Goal: Task Accomplishment & Management: Complete application form

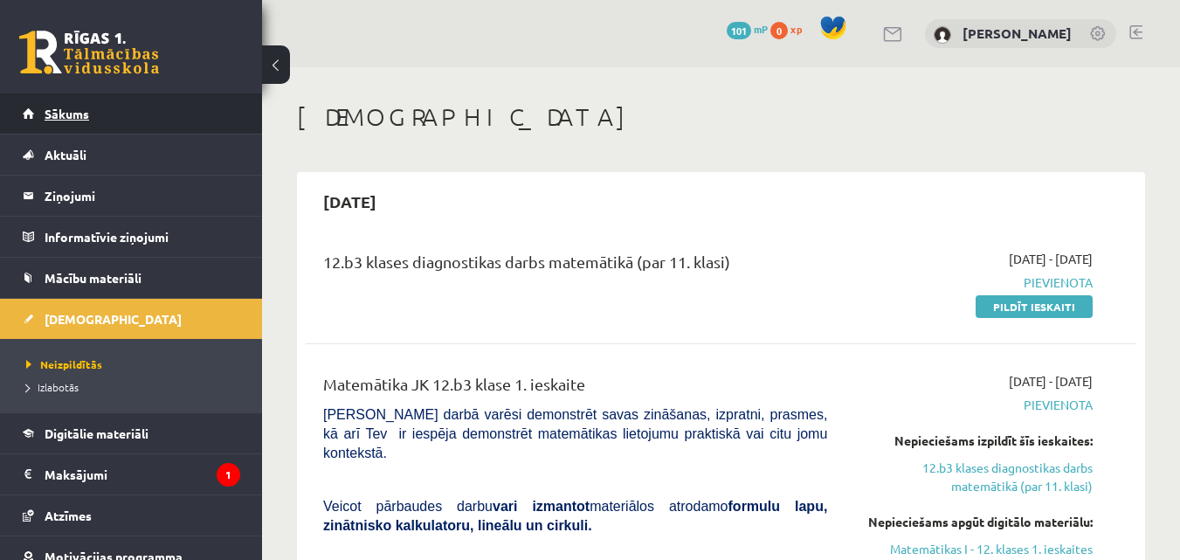
click at [156, 110] on link "Sākums" at bounding box center [131, 113] width 217 height 40
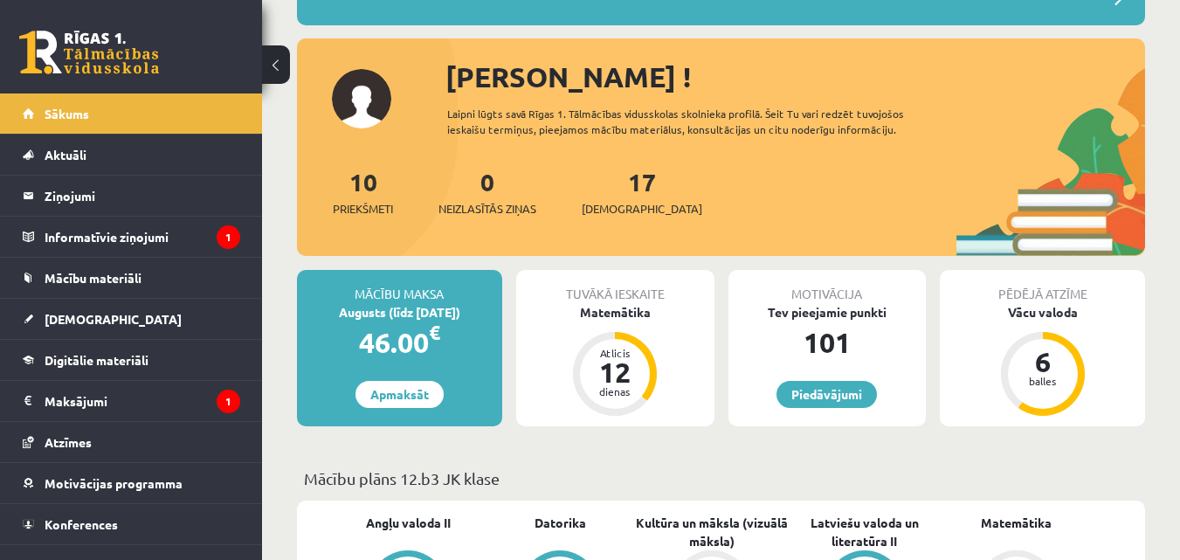
scroll to position [175, 0]
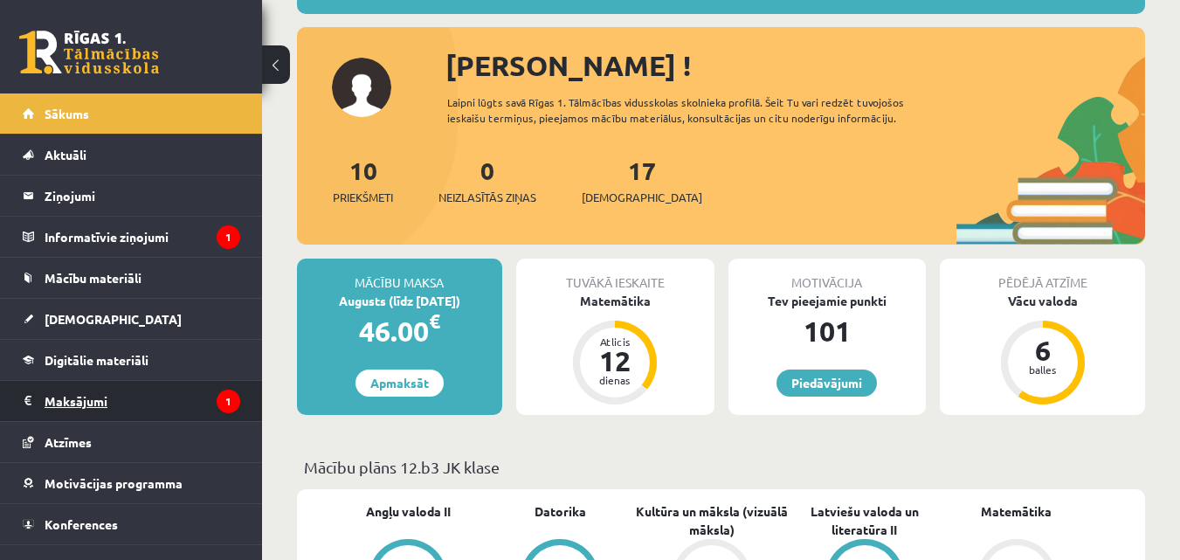
click at [110, 390] on legend "Maksājumi 1" at bounding box center [143, 401] width 196 height 40
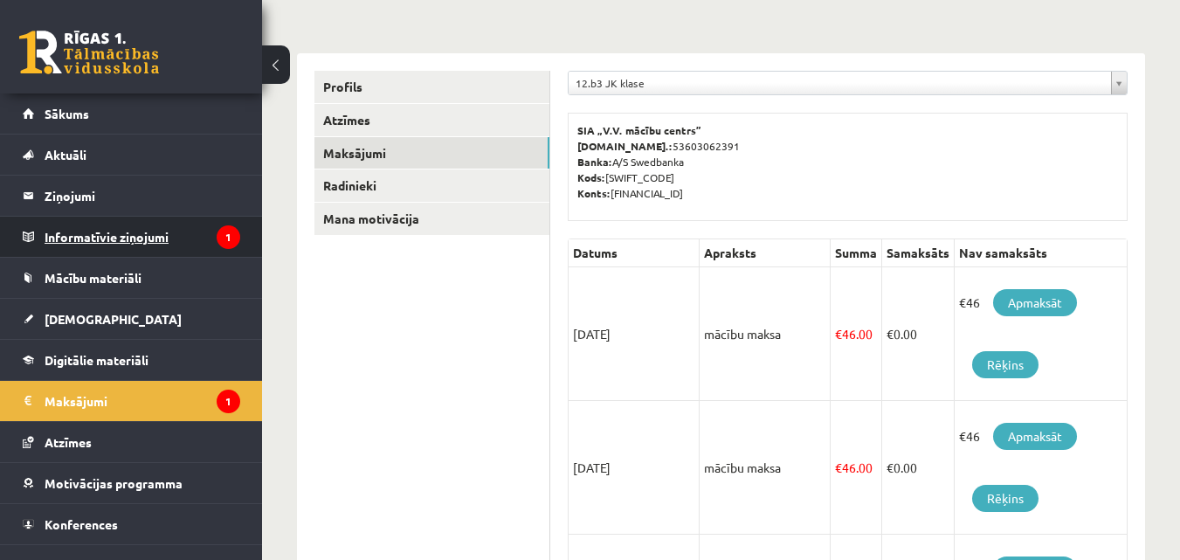
click at [121, 239] on legend "Informatīvie ziņojumi 1" at bounding box center [143, 237] width 196 height 40
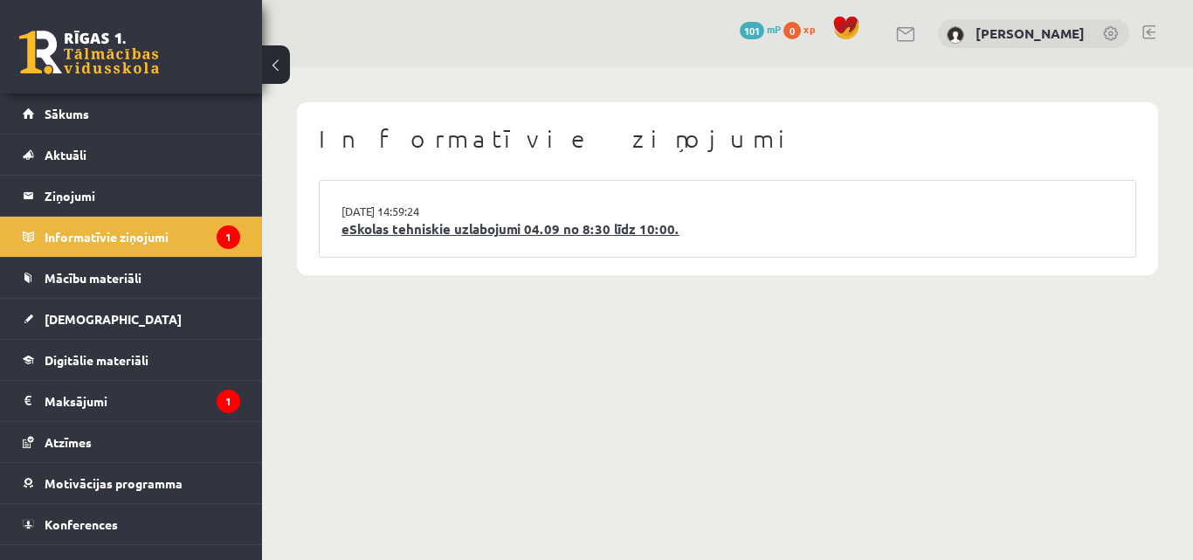
click at [468, 233] on link "eSkolas tehniskie uzlabojumi 04.09 no 8:30 līdz 10:00." at bounding box center [727, 229] width 772 height 20
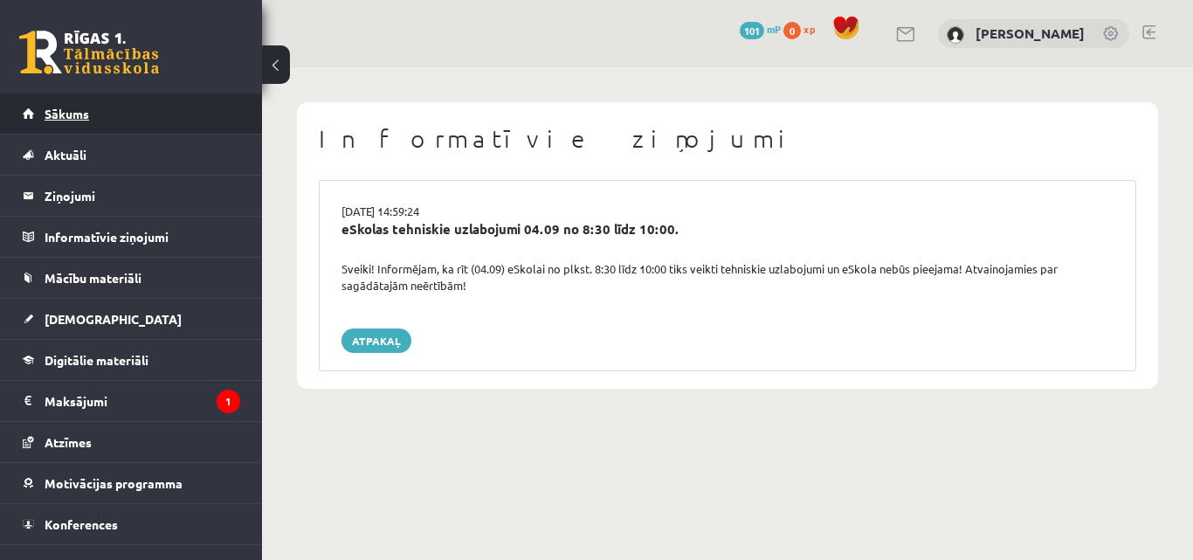
click at [82, 109] on span "Sākums" at bounding box center [67, 114] width 45 height 16
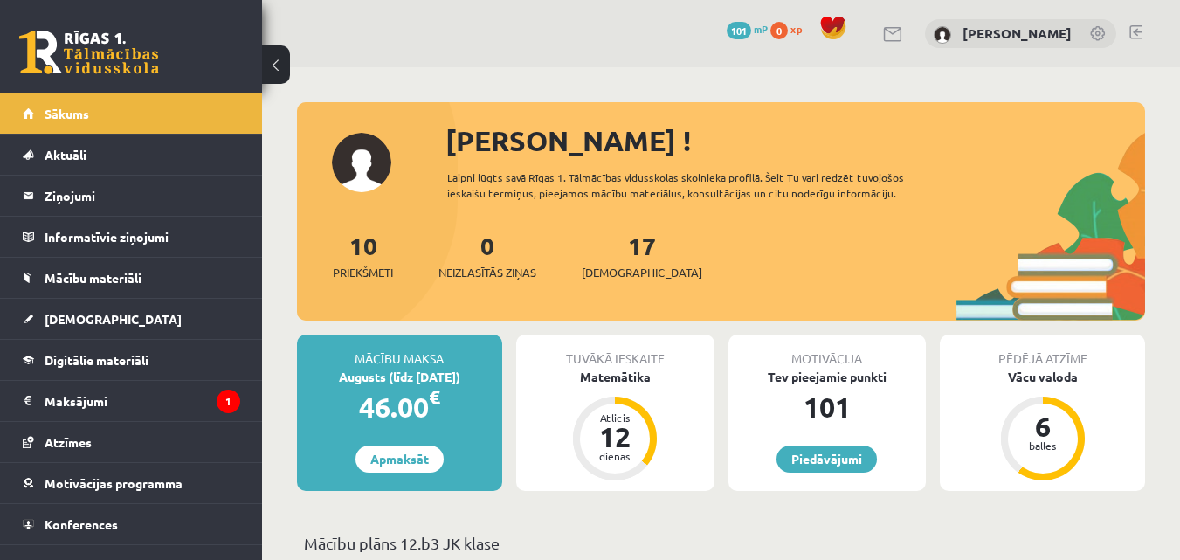
click at [620, 262] on div "17 Ieskaites" at bounding box center [641, 254] width 120 height 54
click at [612, 244] on link "17 Ieskaites" at bounding box center [641, 256] width 120 height 52
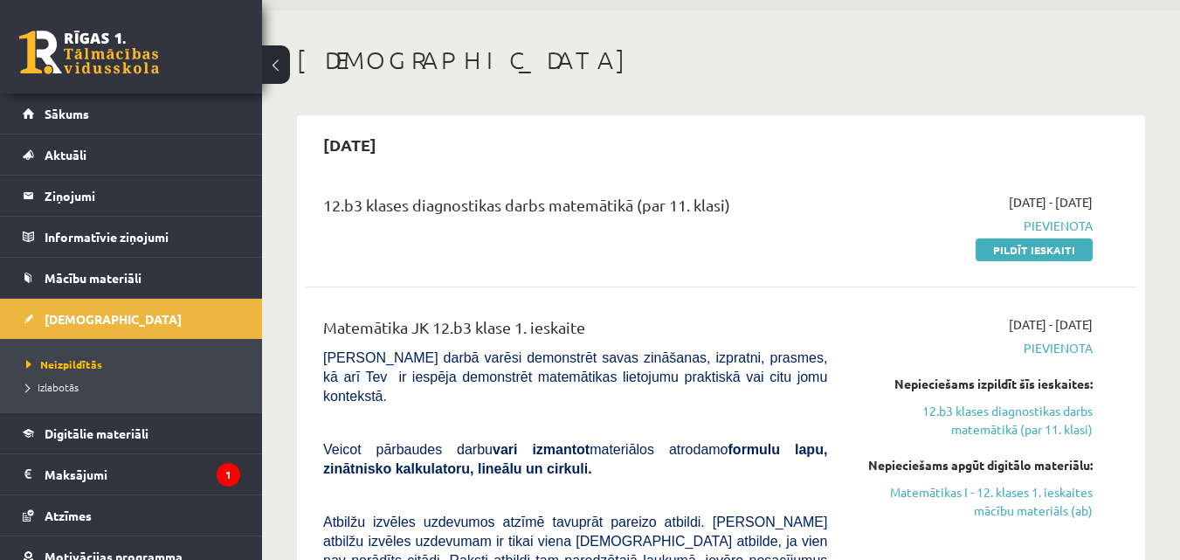
scroll to position [87, 0]
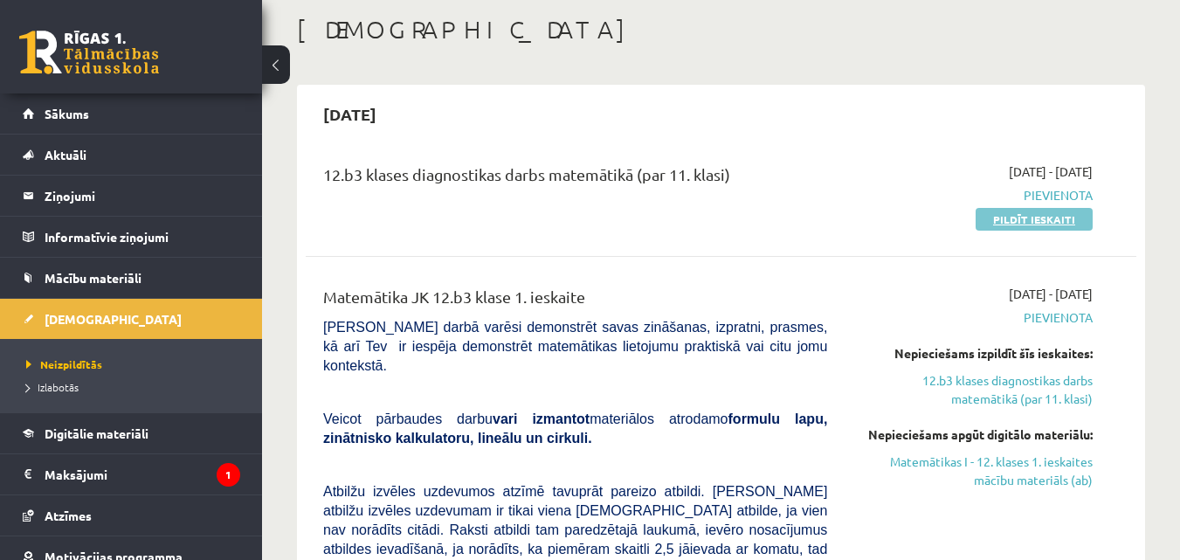
click at [1062, 218] on link "Pildīt ieskaiti" at bounding box center [1033, 219] width 117 height 23
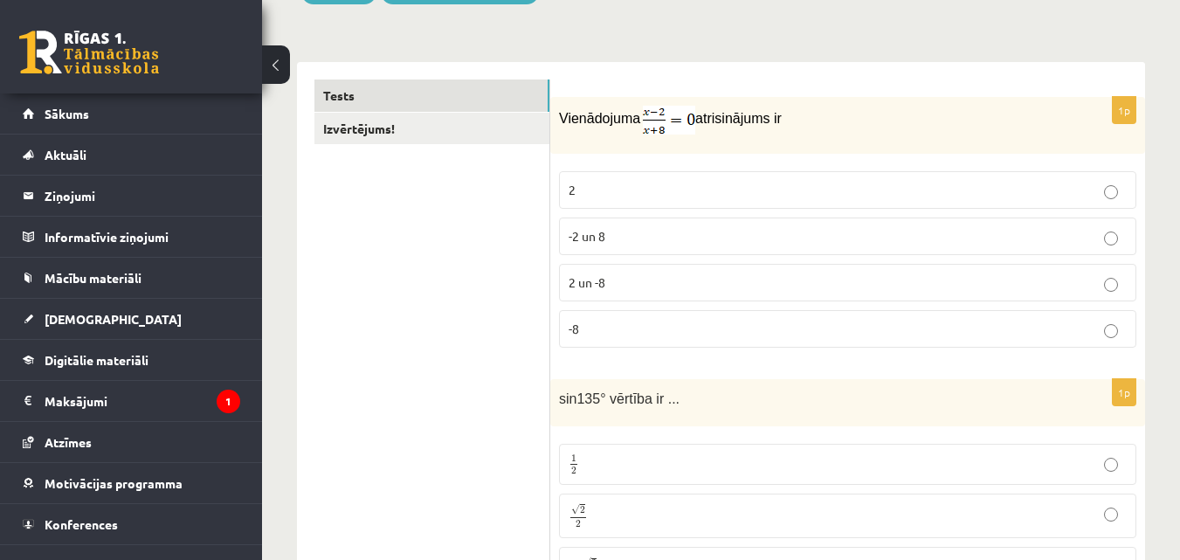
scroll to position [262, 0]
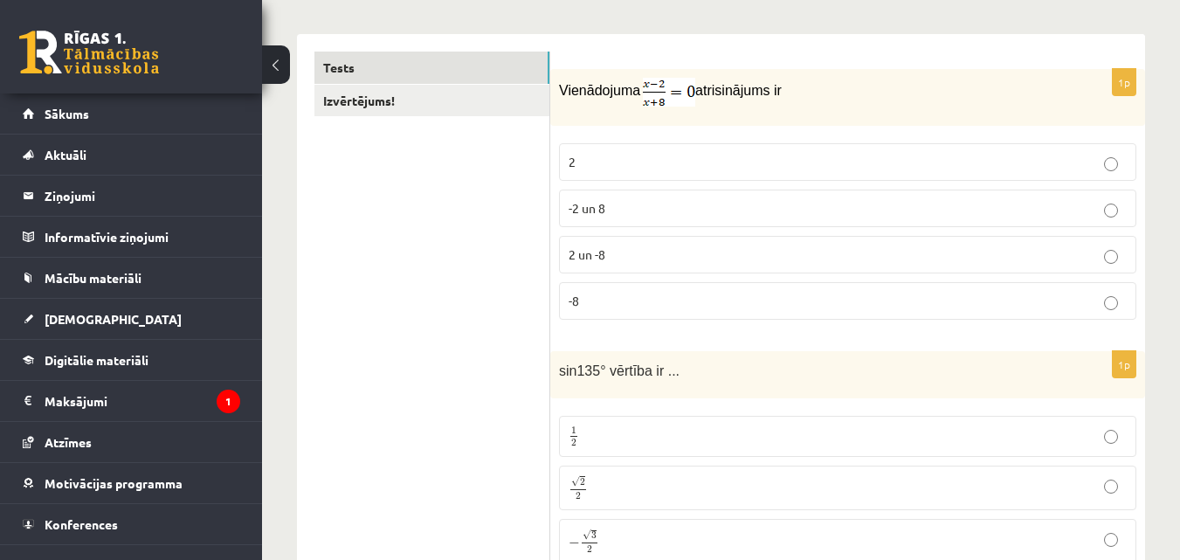
drag, startPoint x: 554, startPoint y: 87, endPoint x: 779, endPoint y: 99, distance: 225.5
click at [779, 99] on div "Vienādojuma atrisinājums ir" at bounding box center [847, 97] width 595 height 57
copy p "Vienādojuma atrisinājums ir"
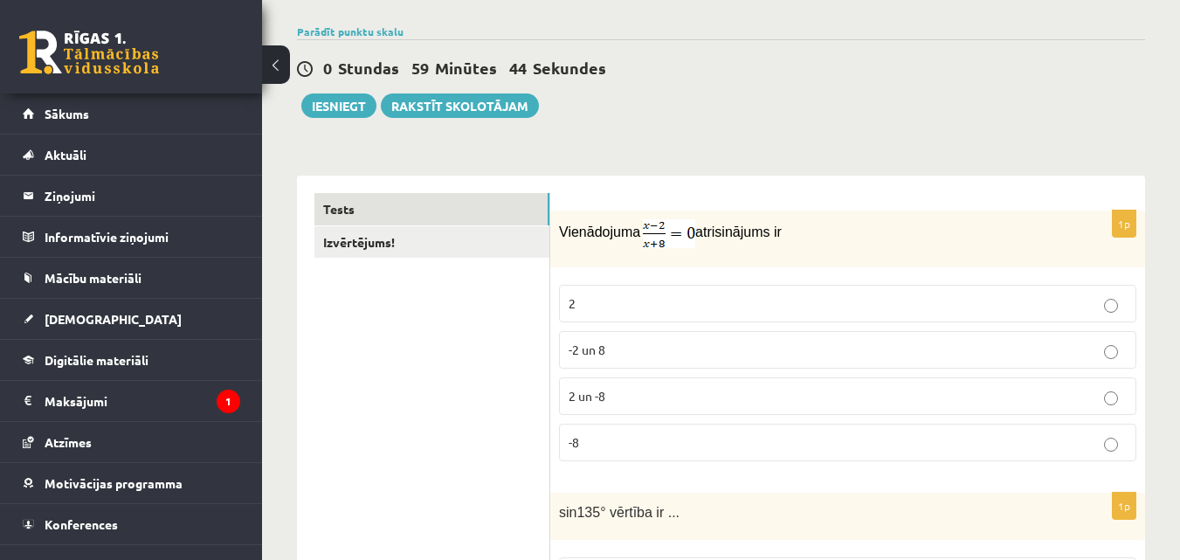
scroll to position [0, 0]
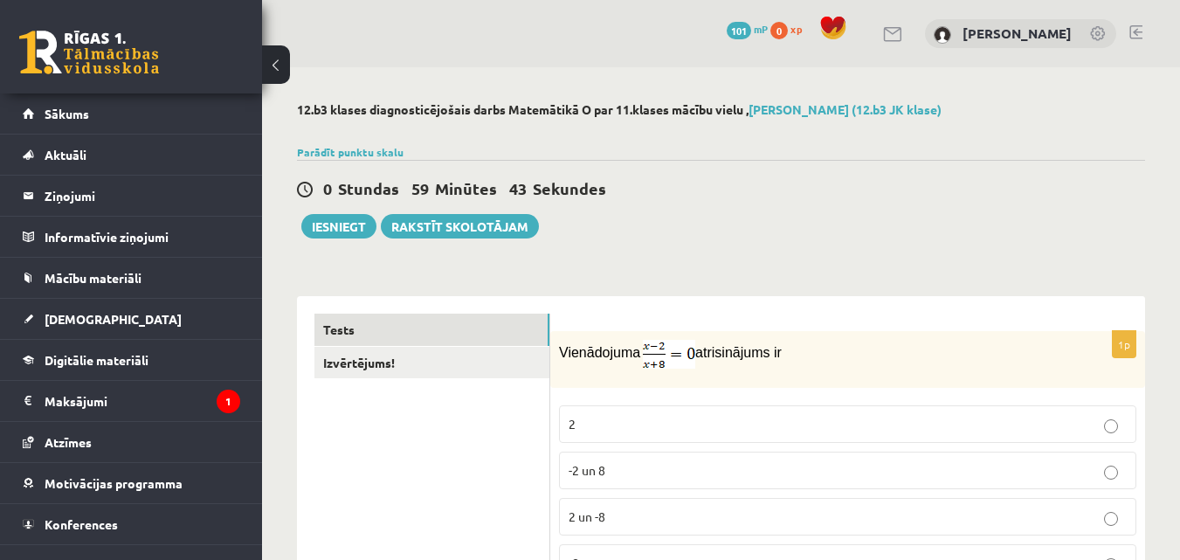
click at [838, 196] on div "0 Stundas 59 Minūtes 43 Sekundes" at bounding box center [721, 189] width 848 height 23
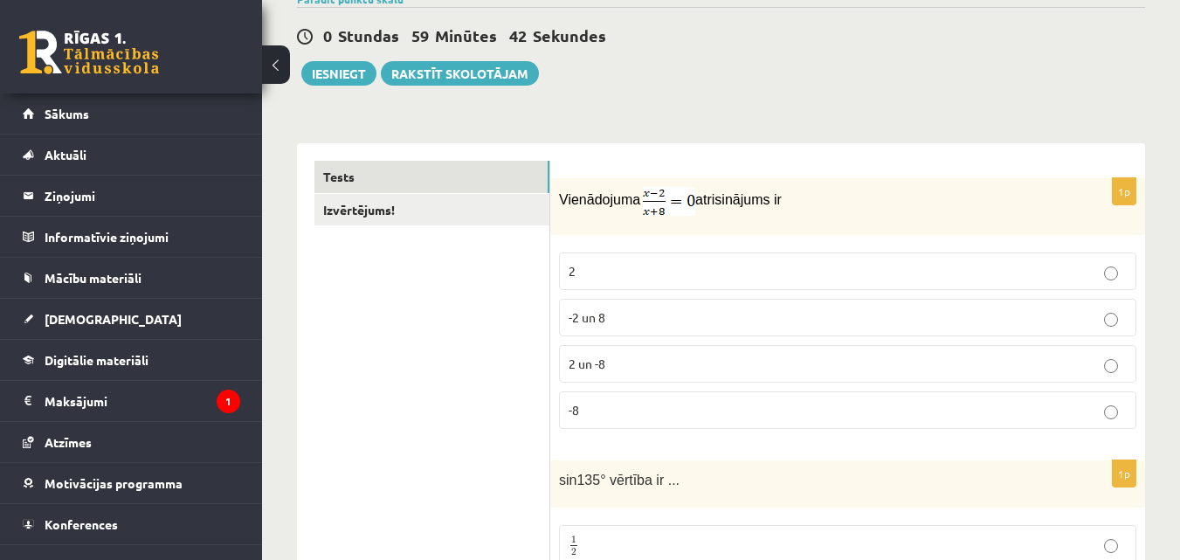
scroll to position [175, 0]
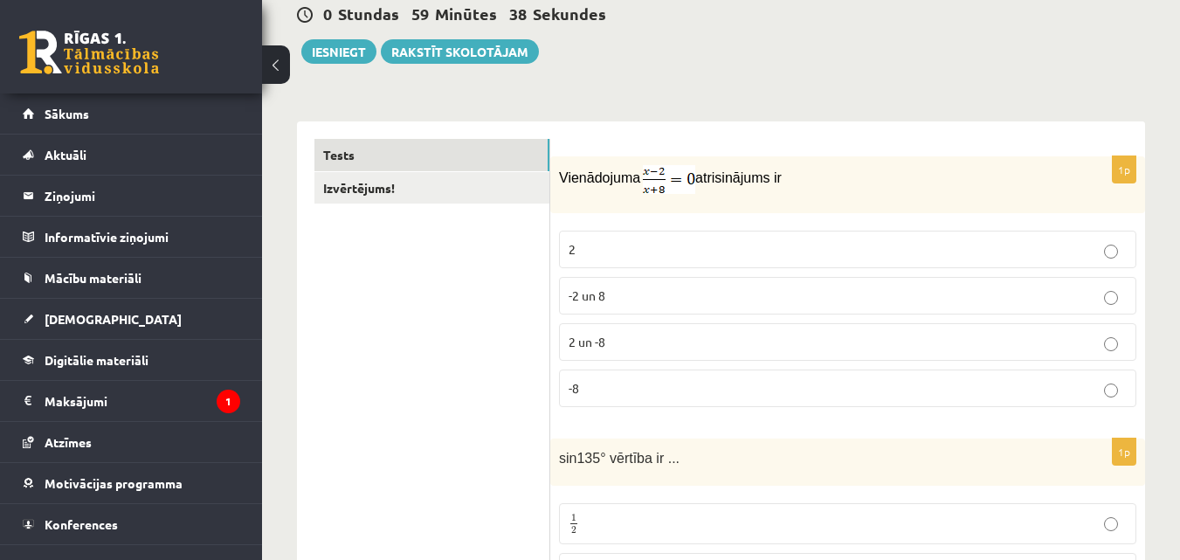
drag, startPoint x: 601, startPoint y: 183, endPoint x: 593, endPoint y: 224, distance: 40.9
click at [593, 224] on fieldset "2 -2 un 8 2 un -8 -8" at bounding box center [847, 317] width 577 height 190
click at [582, 217] on div "1p Vienādojuma atrisinājums ir 2 -2 un 8 2 un -8 -8" at bounding box center [847, 288] width 595 height 265
drag, startPoint x: 779, startPoint y: 176, endPoint x: 561, endPoint y: 187, distance: 218.5
click at [561, 187] on p "Vienādojuma atrisinājums ir" at bounding box center [804, 179] width 490 height 29
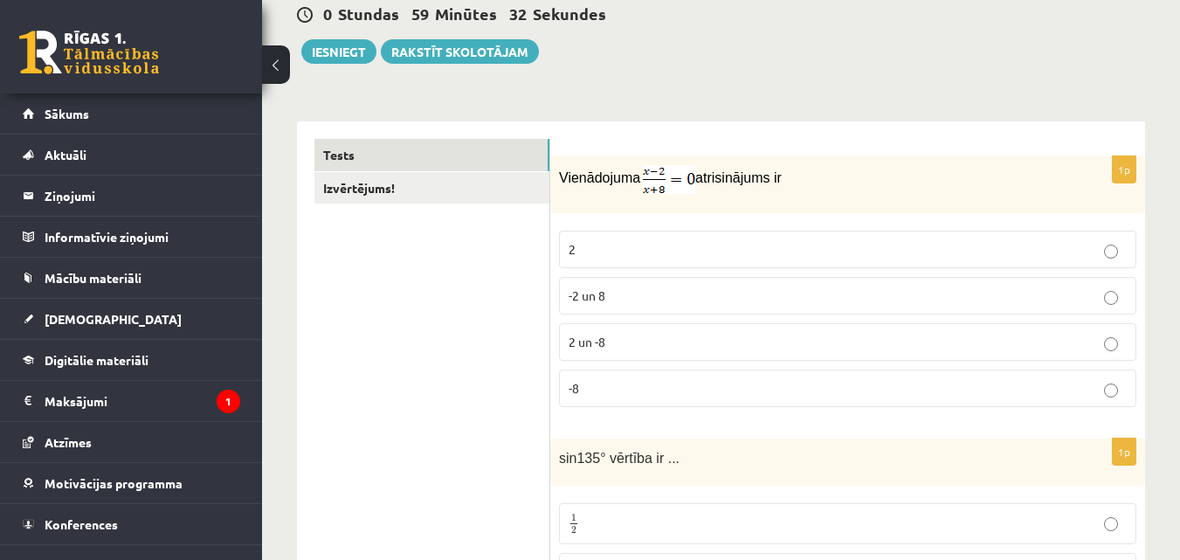
copy p "Vienādojuma atrisinājums ir"
click at [696, 193] on p "Vienādojuma atrisinājums ir" at bounding box center [804, 179] width 490 height 29
click at [670, 180] on img at bounding box center [669, 179] width 52 height 29
click at [670, 179] on img at bounding box center [669, 179] width 52 height 29
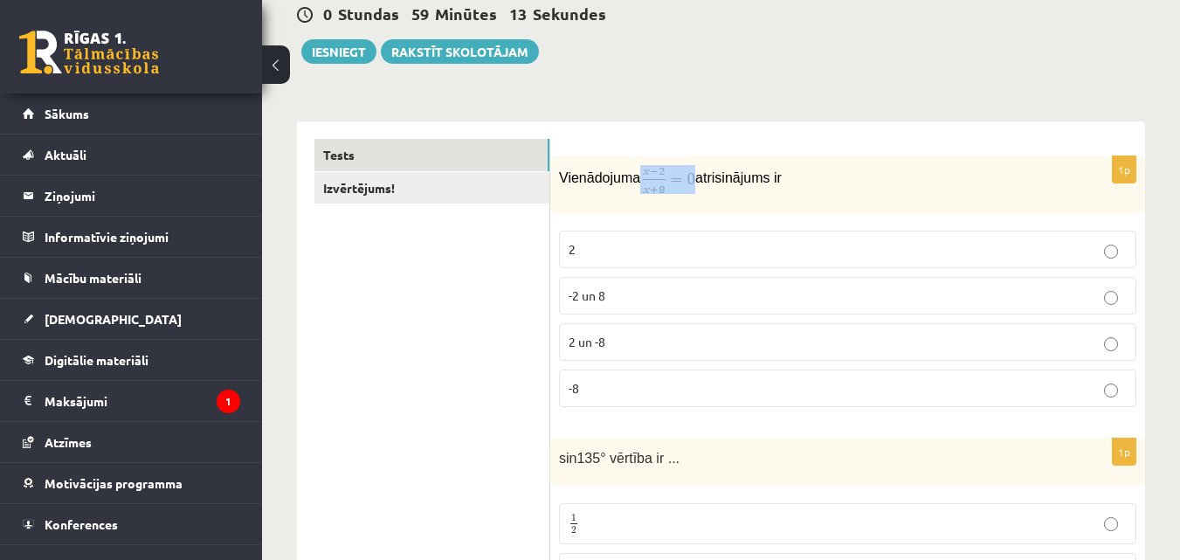
drag, startPoint x: 635, startPoint y: 182, endPoint x: 682, endPoint y: 184, distance: 47.2
click at [682, 184] on p "Vienādojuma atrisinājums ir" at bounding box center [804, 179] width 490 height 29
copy p
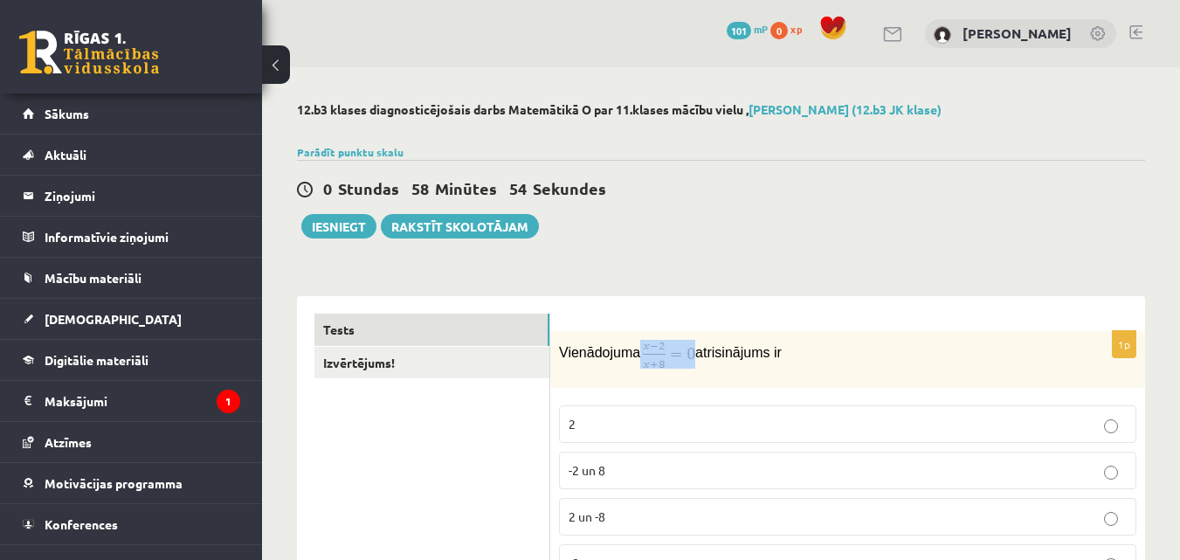
scroll to position [87, 0]
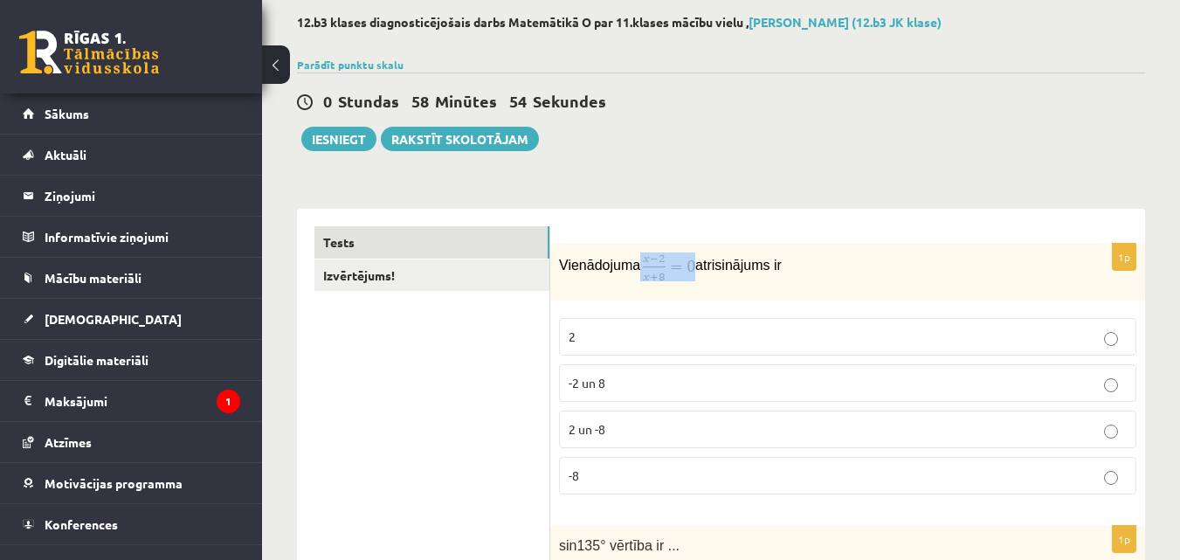
click at [724, 307] on div "1p Vienādojuma atrisinājums ir 2 -2 un 8 2 un -8 -8" at bounding box center [847, 376] width 595 height 265
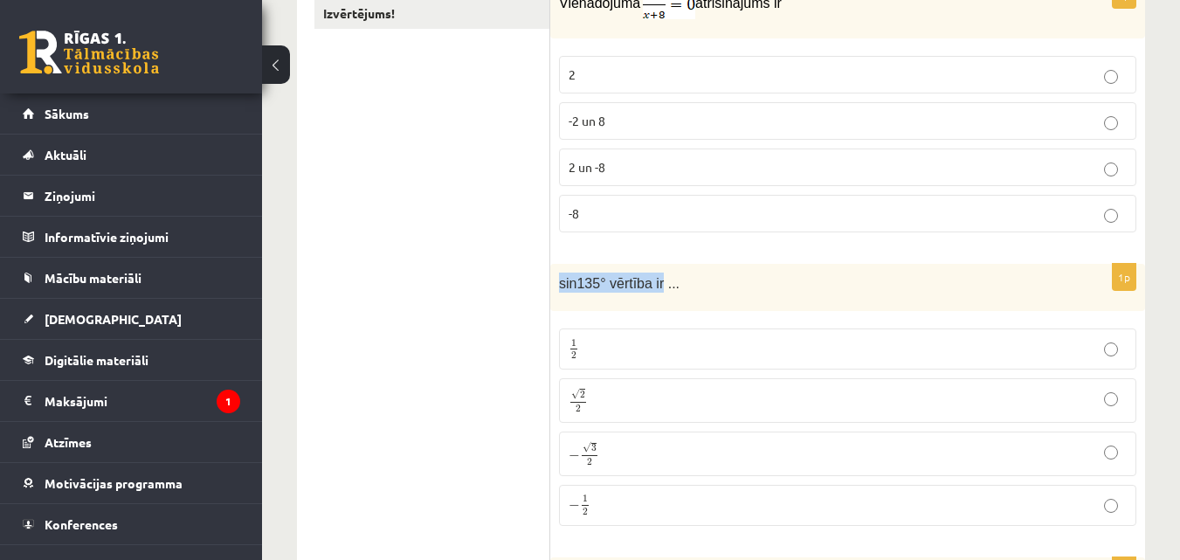
drag, startPoint x: 554, startPoint y: 276, endPoint x: 653, endPoint y: 288, distance: 99.4
click at [653, 288] on div "sin135° vērtība ir ..." at bounding box center [847, 288] width 595 height 48
copy span "sin135° vērtība ir"
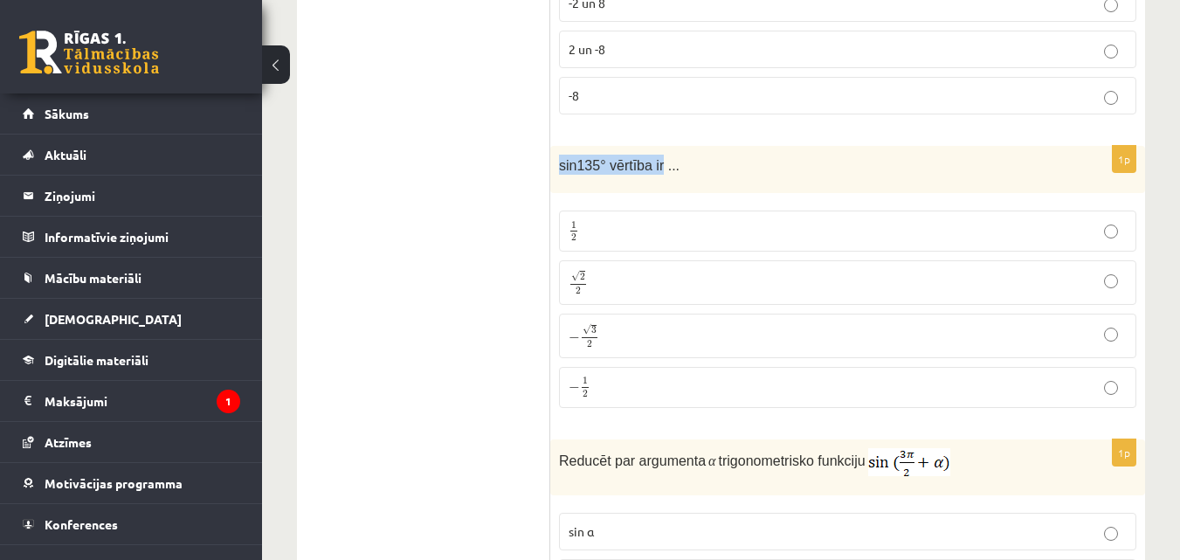
scroll to position [437, 0]
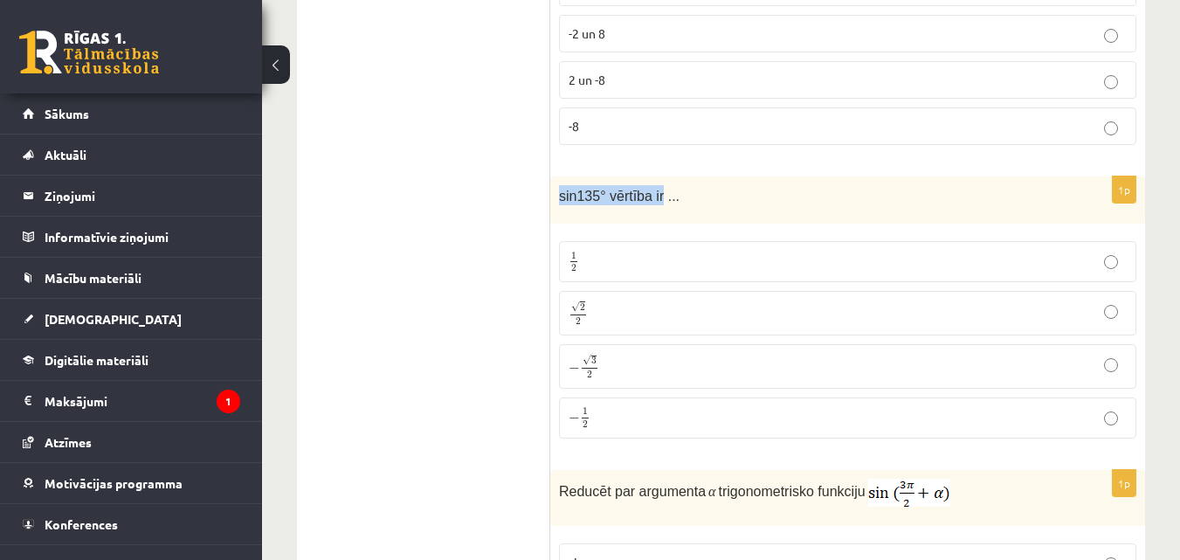
click at [685, 179] on div "sin135° vērtība ir ..." at bounding box center [847, 200] width 595 height 48
drag, startPoint x: 553, startPoint y: 192, endPoint x: 791, endPoint y: 424, distance: 332.8
click at [791, 424] on div "1p sin135° vērtība ir ... 1 2 1 2 √ 2 2 2 2 − √ 3 2 − 3 2 − 1 2 − 1 2" at bounding box center [847, 314] width 595 height 276
drag, startPoint x: 726, startPoint y: 393, endPoint x: 657, endPoint y: 417, distance: 74.0
click at [657, 417] on div "1p sin135° vērtība ir ... 1 2 1 2 √ 2 2 2 2 − √ 3 2 − 3 2 − 1 2 − 1 2" at bounding box center [847, 314] width 595 height 276
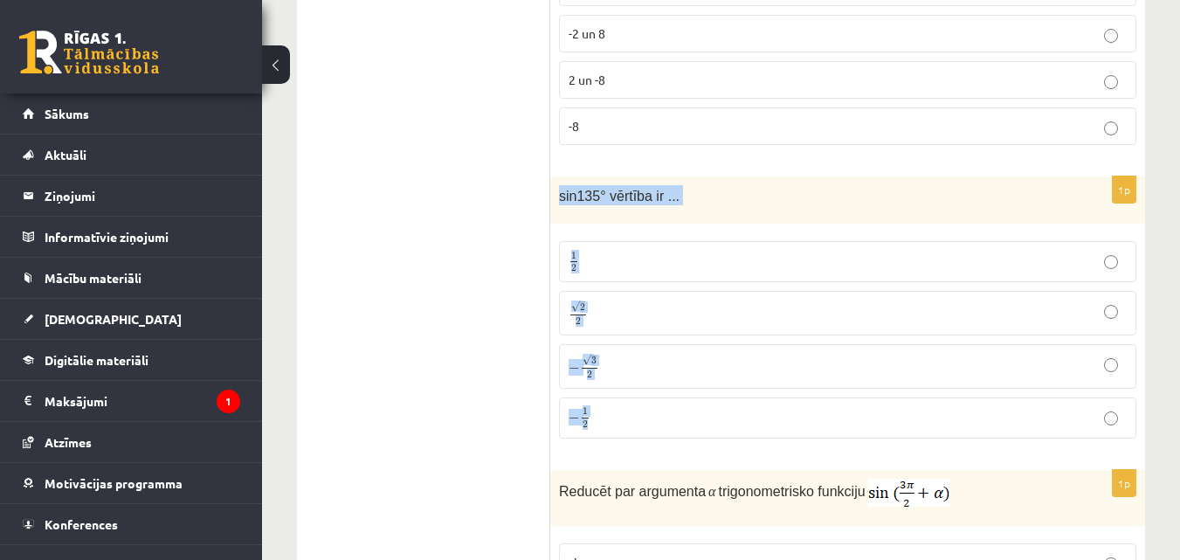
click at [720, 319] on p "√ 2 2 2 2" at bounding box center [847, 312] width 558 height 25
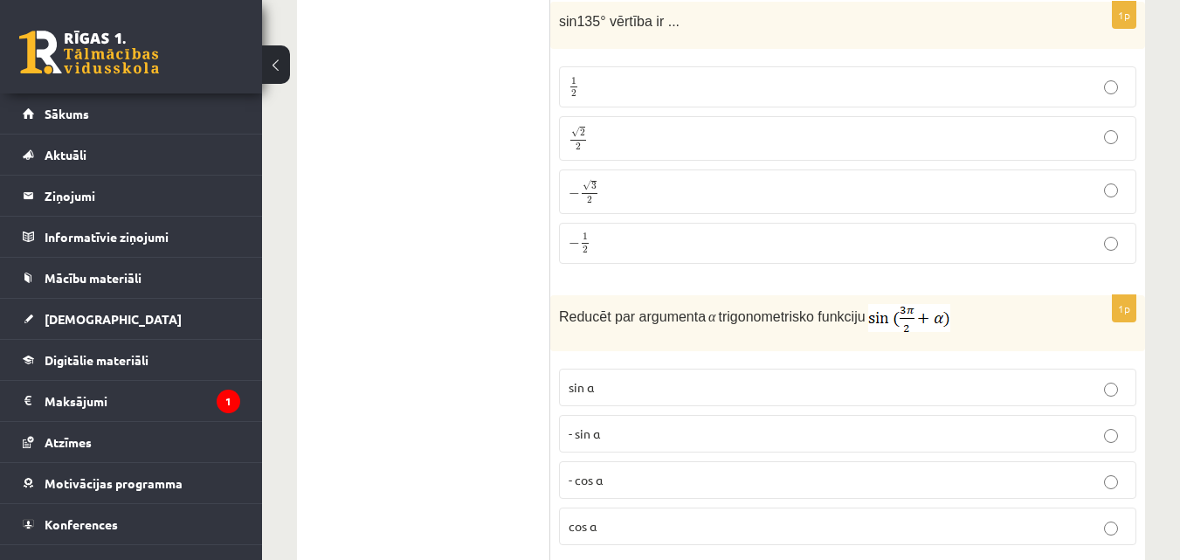
scroll to position [786, 0]
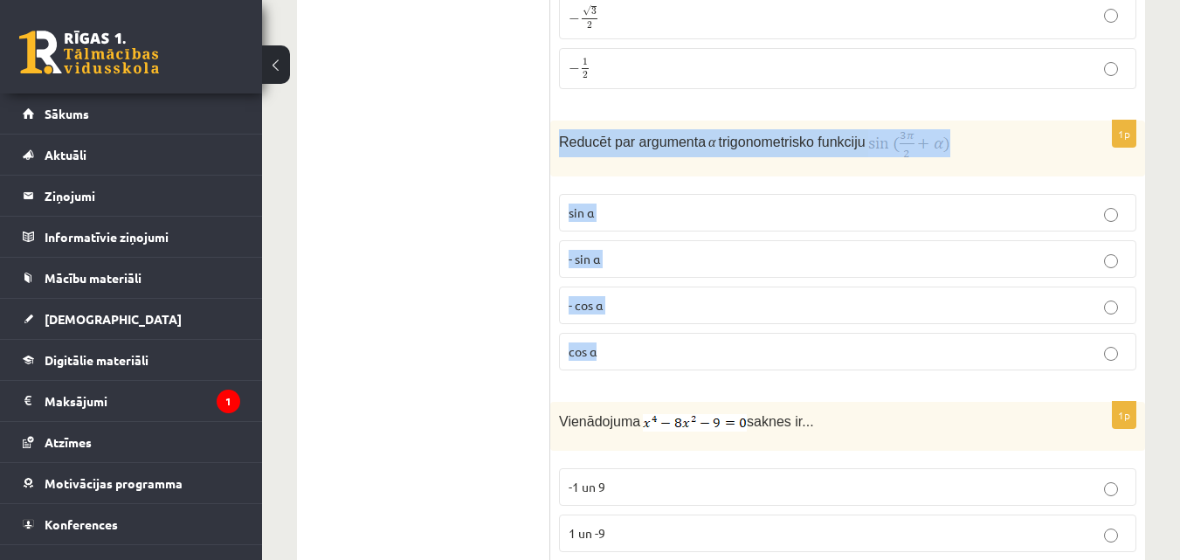
drag, startPoint x: 559, startPoint y: 142, endPoint x: 994, endPoint y: 357, distance: 485.7
click at [994, 357] on div "1p Reducēt par argumenta α trigonometrisko funkciju sin⁡ α - sin ⁡α - cos ⁡α co…" at bounding box center [847, 252] width 595 height 264
copy div "Reducēt par argumenta α trigonometrisko funkciju sin⁡ α - sin ⁡α - cos ⁡α cos⁡ α"
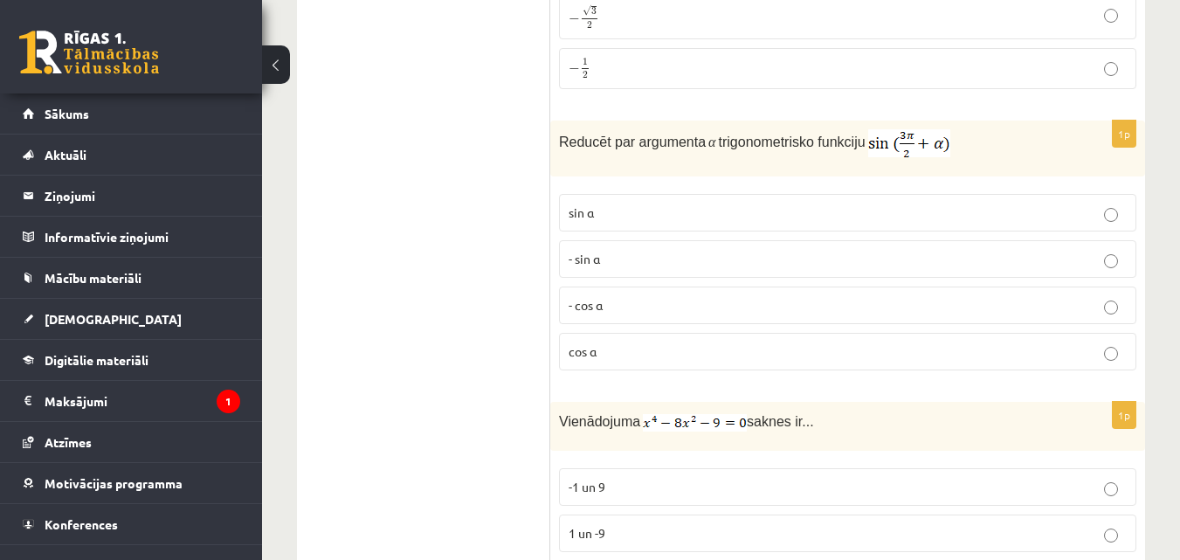
click at [736, 299] on p "- cos ⁡α" at bounding box center [847, 305] width 558 height 18
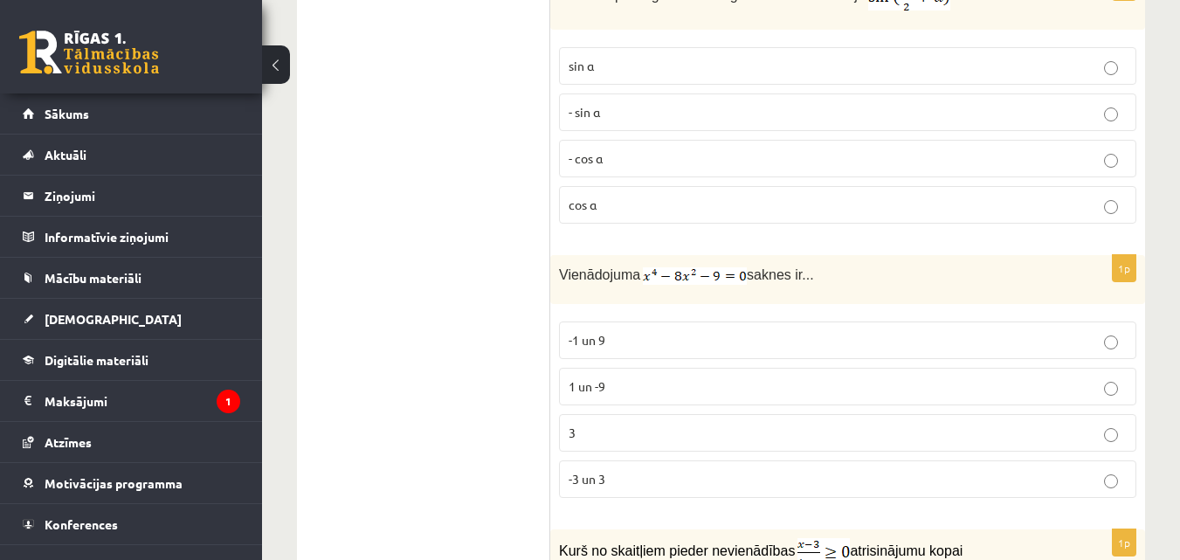
scroll to position [1048, 0]
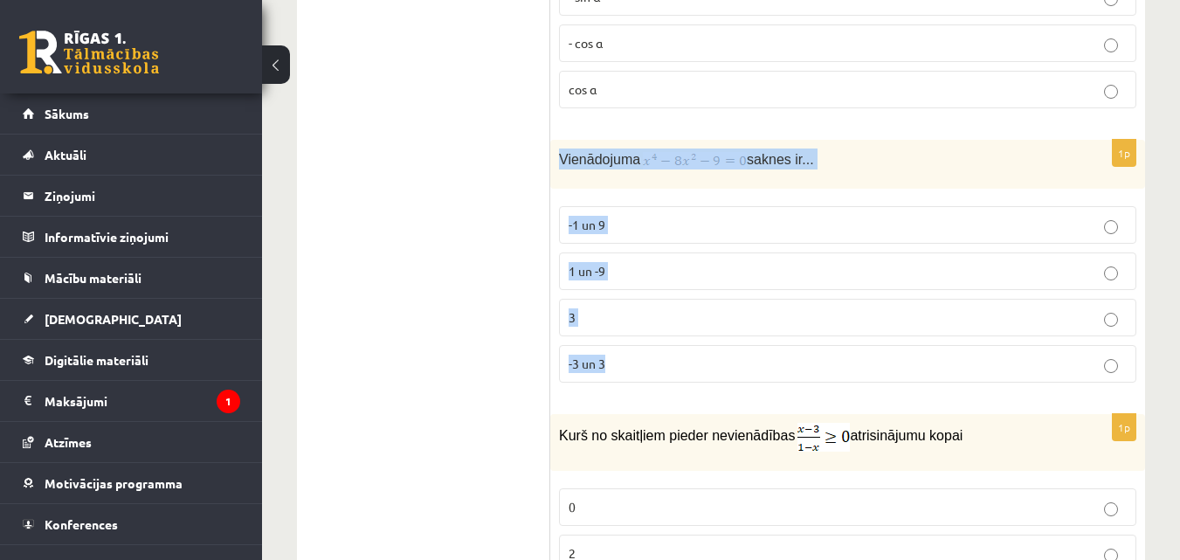
drag, startPoint x: 554, startPoint y: 156, endPoint x: 781, endPoint y: 339, distance: 291.3
click at [781, 339] on div "1p Vienādojuma saknes ir... -1 un 9 1 un -9 3 -3 un 3" at bounding box center [847, 268] width 595 height 257
drag, startPoint x: 733, startPoint y: 163, endPoint x: 588, endPoint y: 157, distance: 145.9
copy div "Vienādojuma saknes ir... -1 un 9 1 un -9 3 -3 un 3"
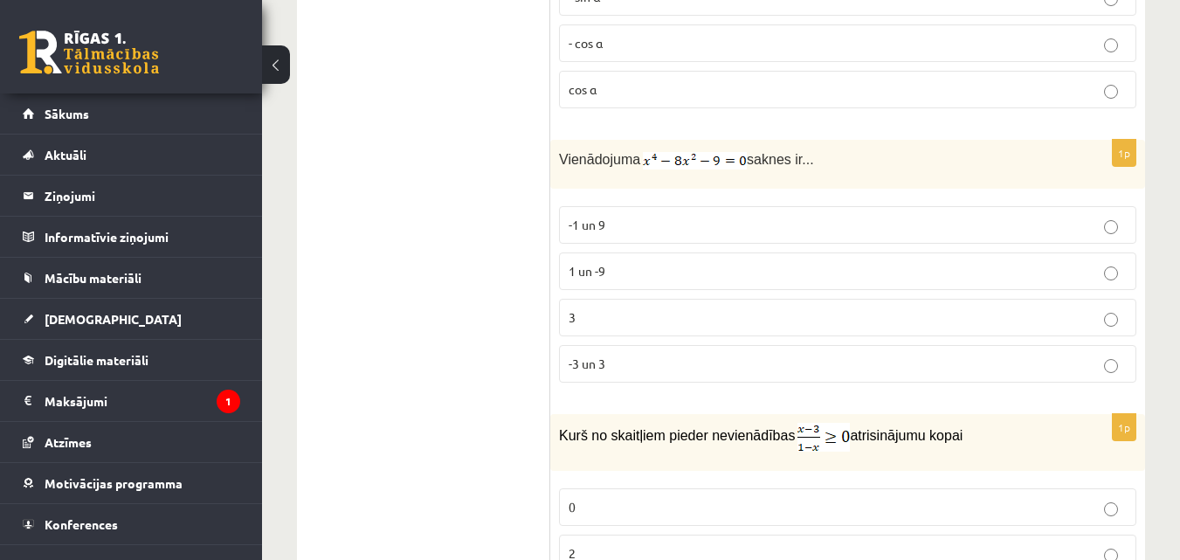
click at [585, 363] on span "-3 un 3" at bounding box center [586, 363] width 37 height 16
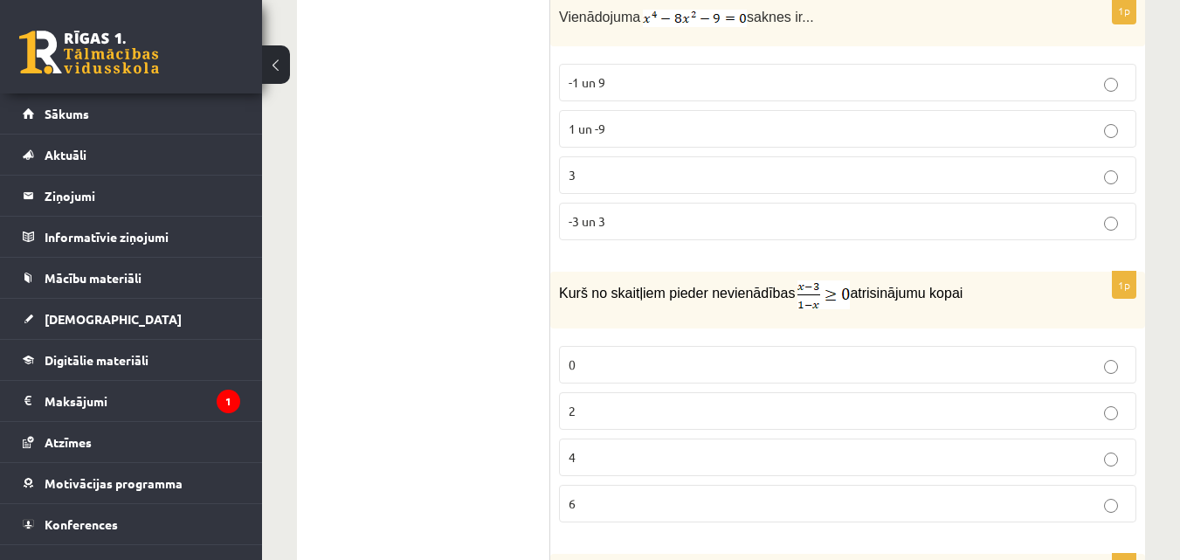
scroll to position [1310, 0]
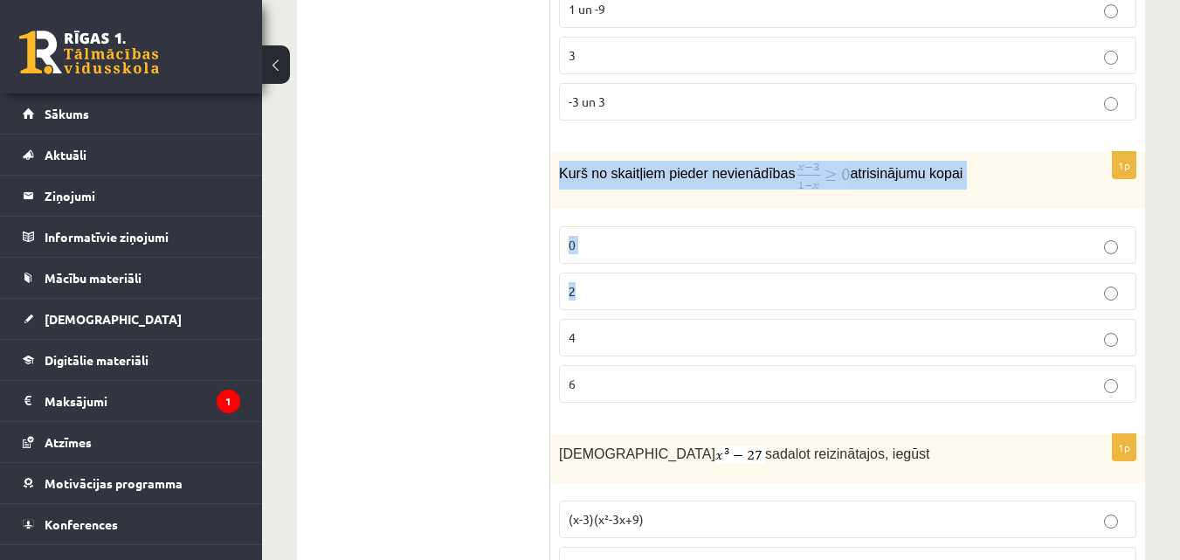
drag, startPoint x: 561, startPoint y: 175, endPoint x: 772, endPoint y: 274, distance: 233.6
click at [772, 274] on div "1p Kurš no skaitļiem pieder nevienādības atrisinājumu kopai 0 2 4 6" at bounding box center [847, 284] width 595 height 265
copy div "Kurš no skaitļiem pieder nevienādības atrisinājumu kopai 0 2"
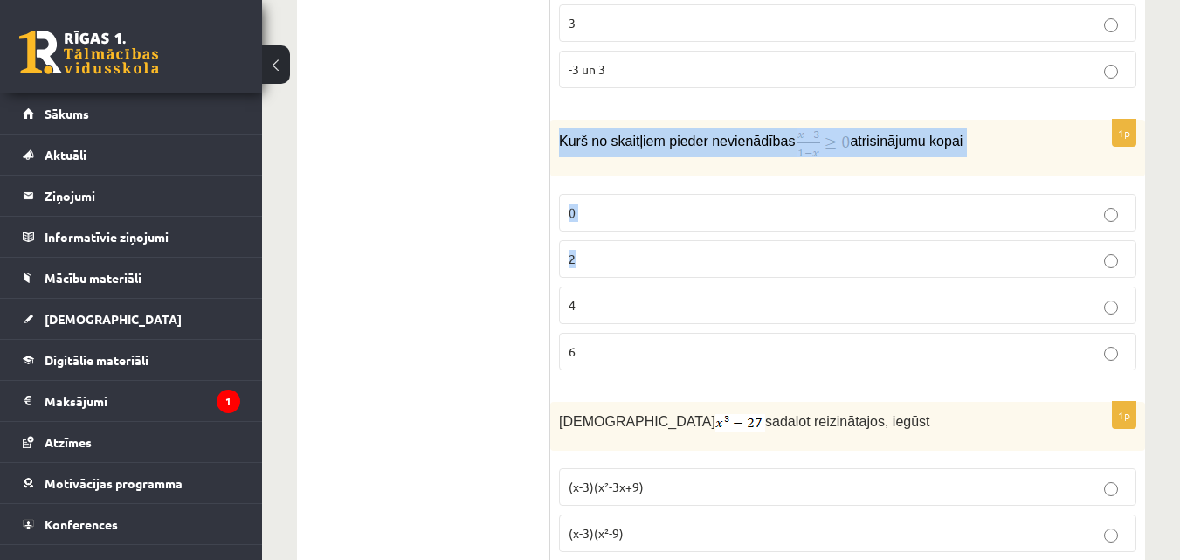
scroll to position [1397, 0]
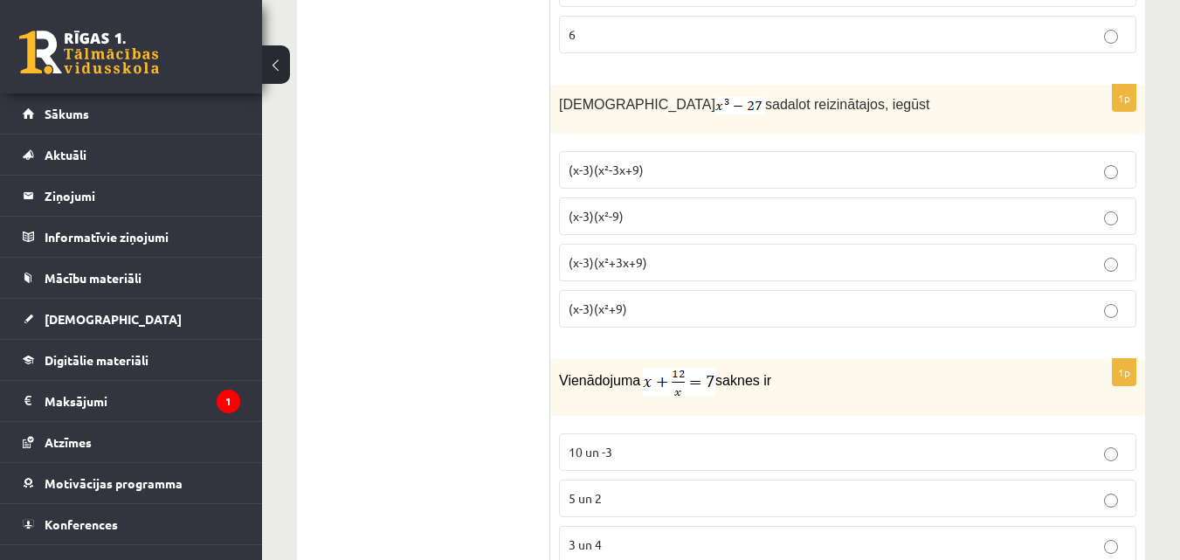
click at [618, 266] on span "(x-3)(x²+3x+9)" at bounding box center [607, 262] width 79 height 16
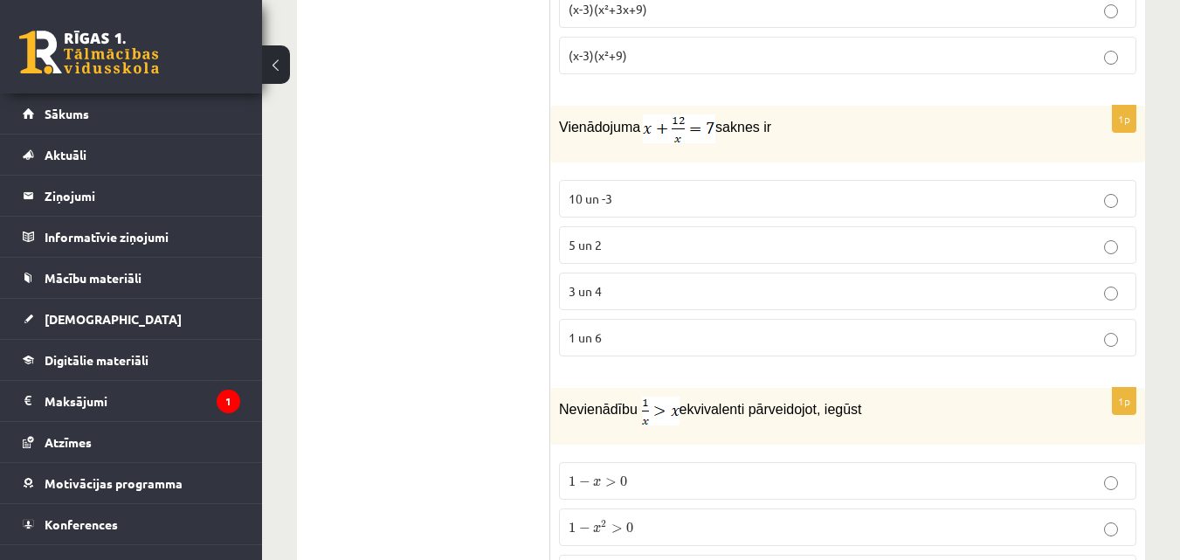
scroll to position [1921, 0]
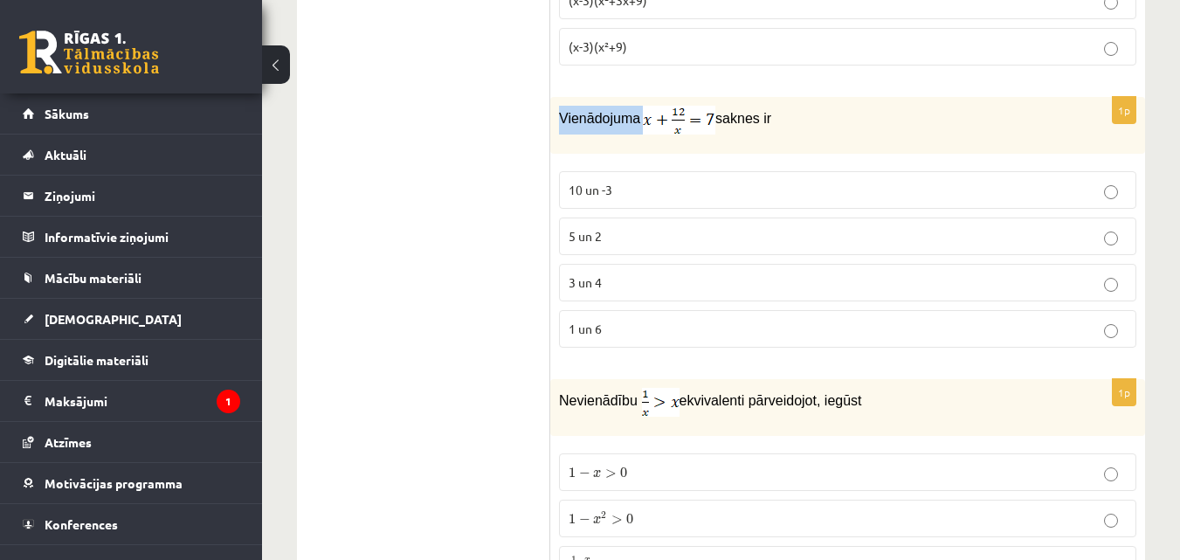
drag, startPoint x: 559, startPoint y: 120, endPoint x: 663, endPoint y: 113, distance: 104.2
click at [663, 113] on p "Vienādojuma saknes ir" at bounding box center [804, 120] width 490 height 29
click at [657, 132] on img at bounding box center [679, 120] width 72 height 29
click at [771, 120] on p "Vienādojuma saknes ir" at bounding box center [804, 120] width 490 height 29
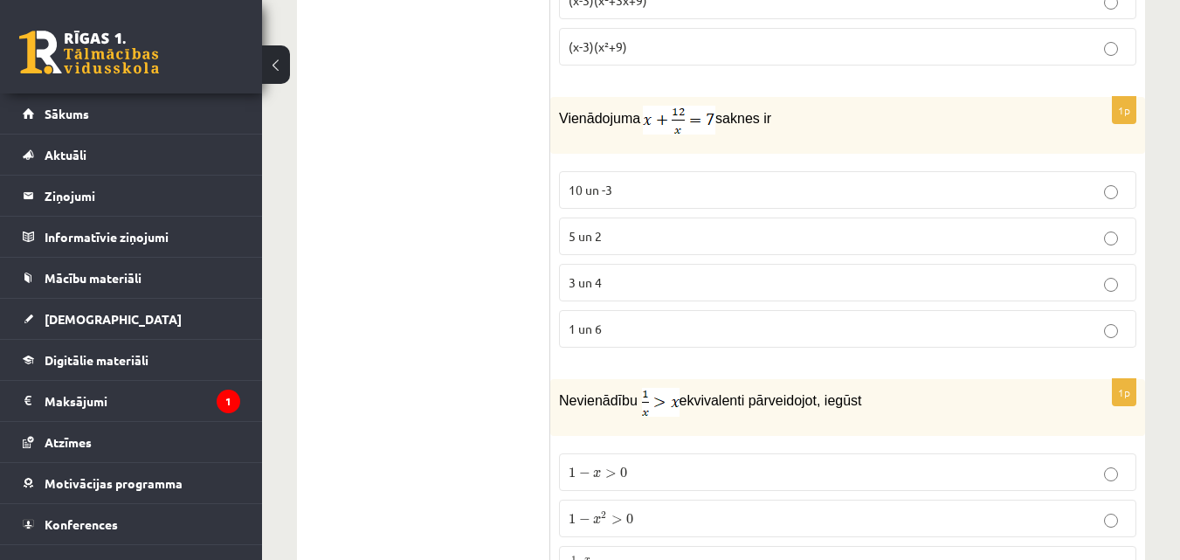
click at [771, 120] on p "Vienādojuma saknes ir" at bounding box center [804, 120] width 490 height 29
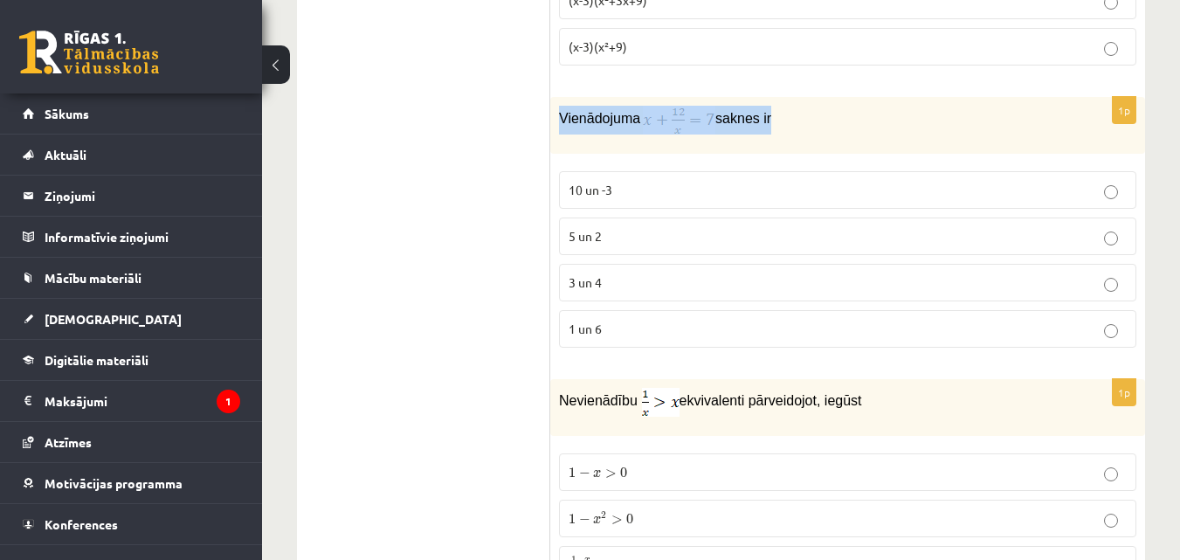
click at [771, 120] on p "Vienādojuma saknes ir" at bounding box center [804, 120] width 490 height 29
copy div "Vienādojuma saknes ir"
click at [699, 278] on p "3 un 4" at bounding box center [847, 282] width 558 height 18
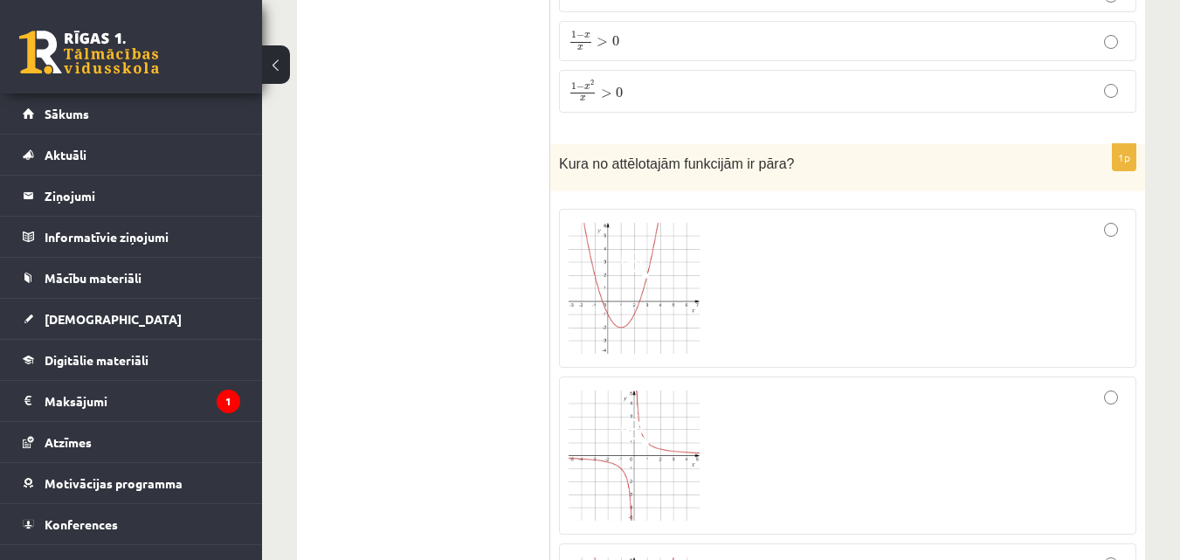
scroll to position [2445, 0]
drag, startPoint x: 559, startPoint y: 162, endPoint x: 783, endPoint y: 175, distance: 224.8
click at [783, 175] on div "Kura no attēlotajām funkcijām ir pāra?" at bounding box center [847, 169] width 595 height 48
copy span "Kura no attēlotajām funkcijām ir pāra?"
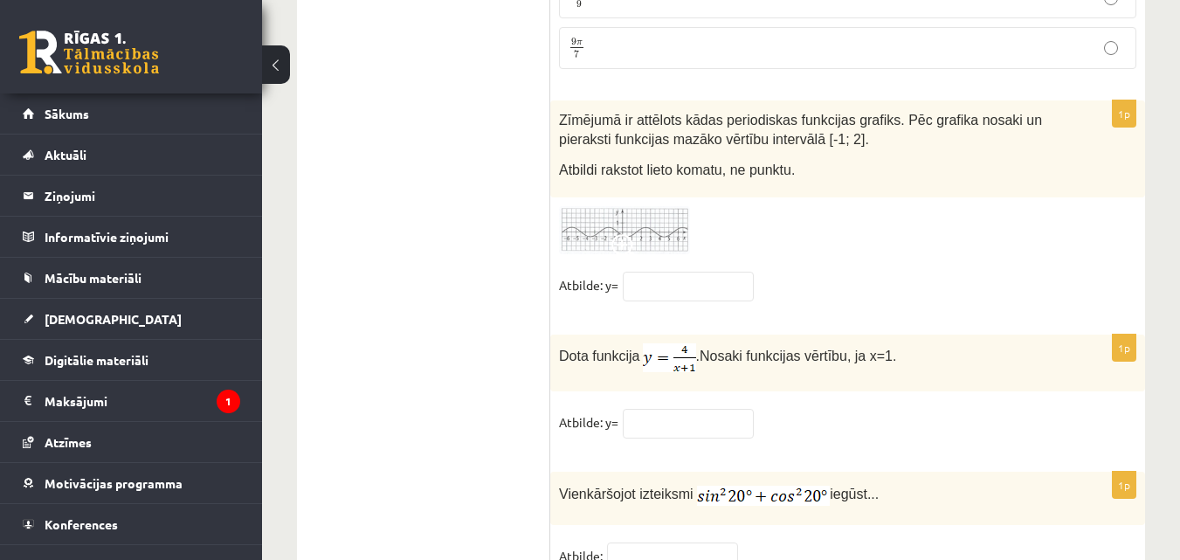
scroll to position [8596, 0]
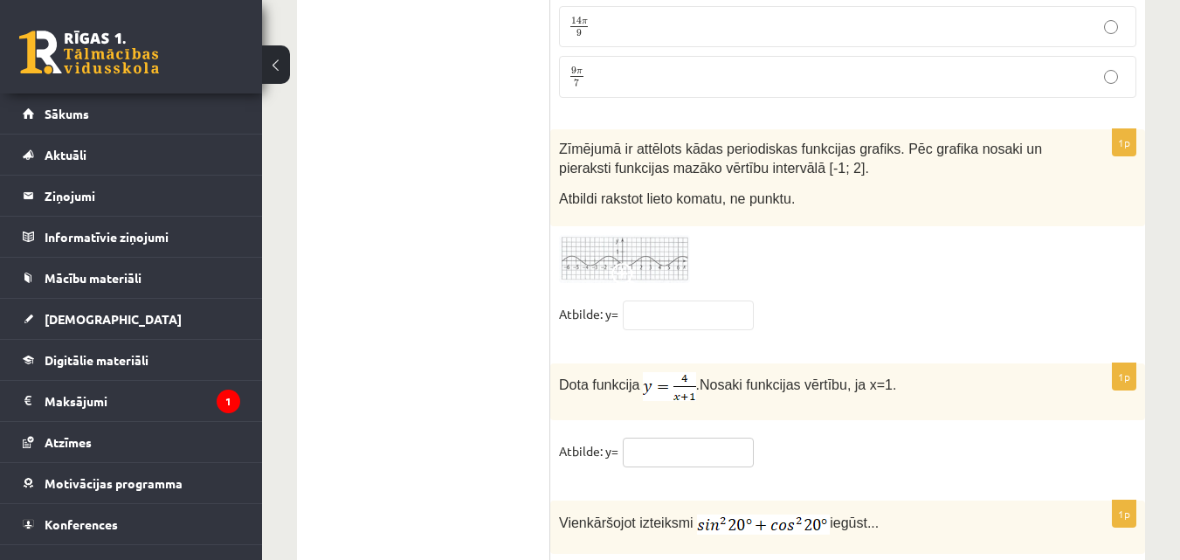
click at [690, 437] on input "text" at bounding box center [688, 452] width 131 height 30
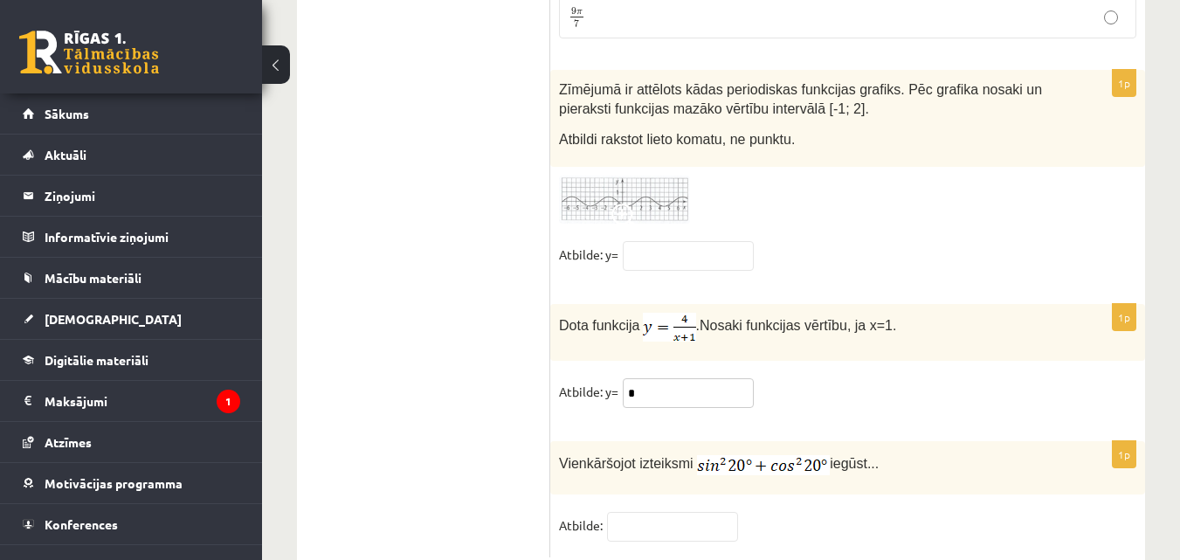
scroll to position [8683, 0]
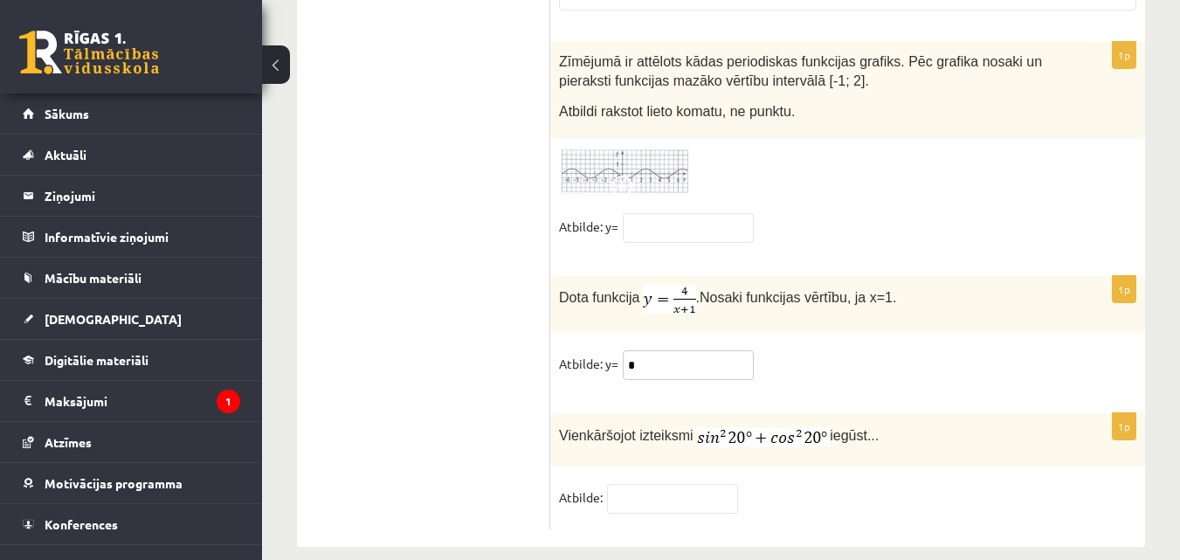
type input "*"
click at [677, 484] on input "text" at bounding box center [672, 499] width 131 height 30
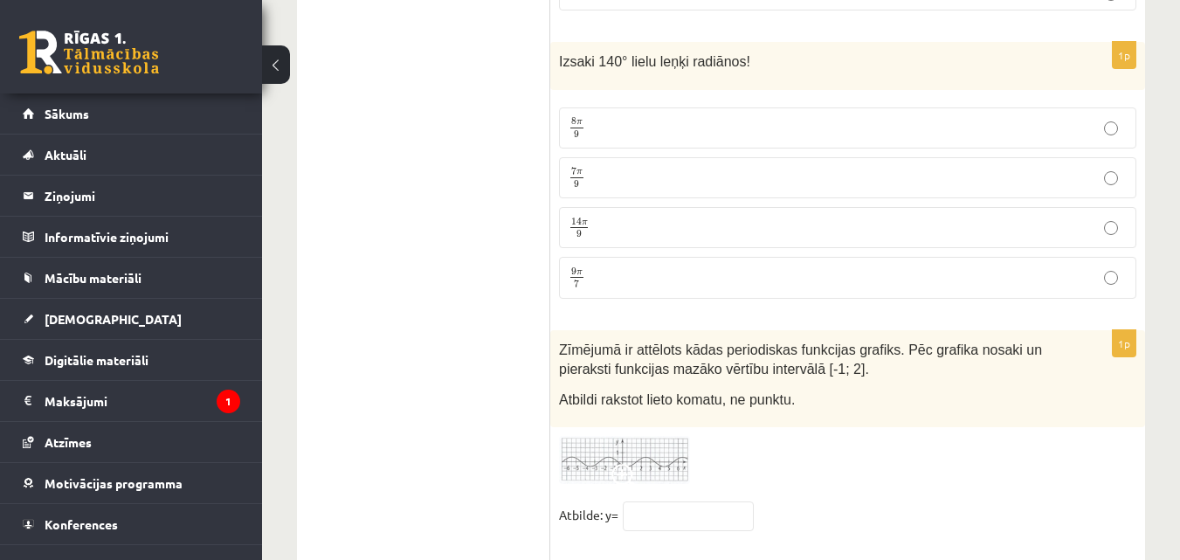
scroll to position [8247, 0]
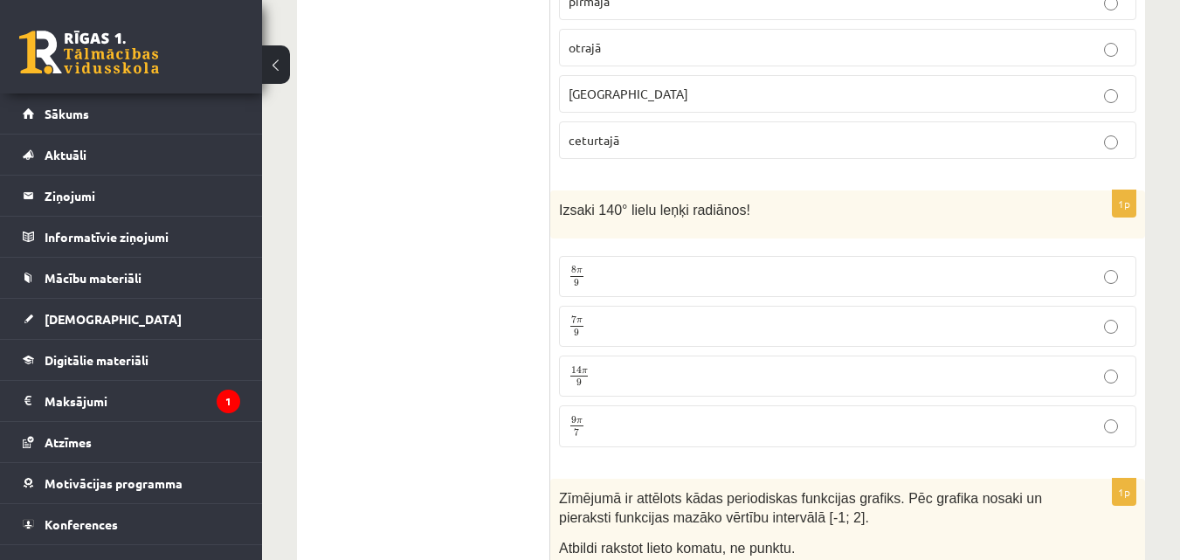
type input "*"
click at [579, 316] on span "7 π 9" at bounding box center [576, 326] width 17 height 20
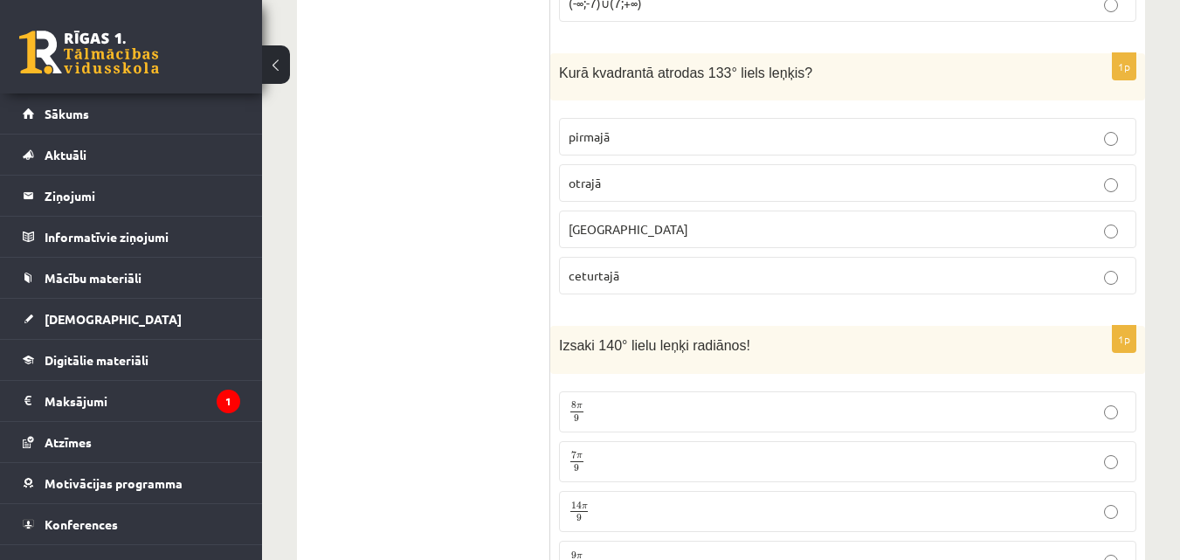
scroll to position [7985, 0]
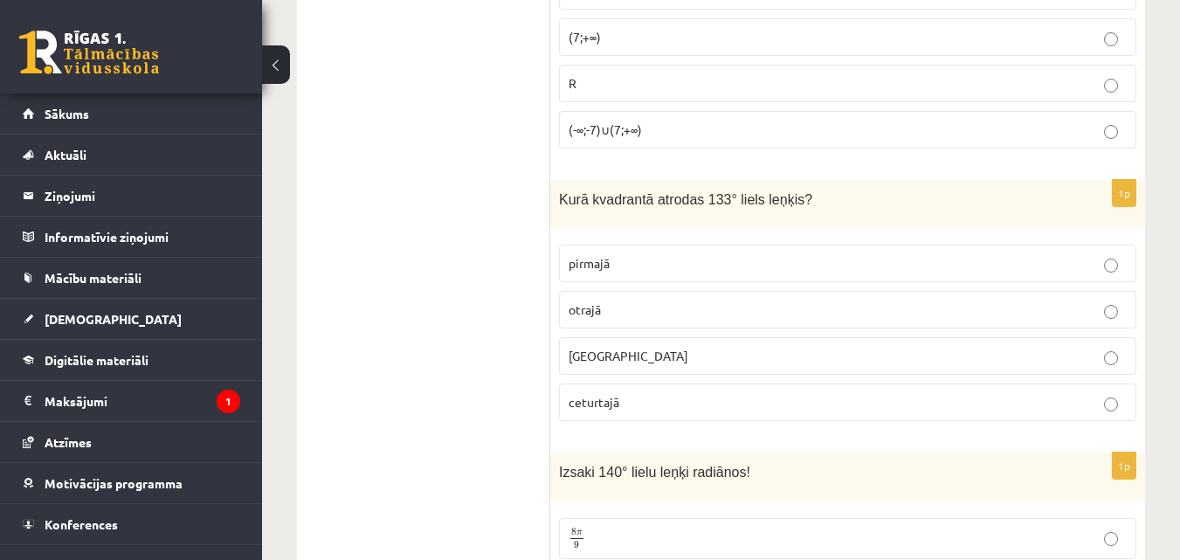
click at [786, 254] on p "pirmajā" at bounding box center [847, 263] width 558 height 18
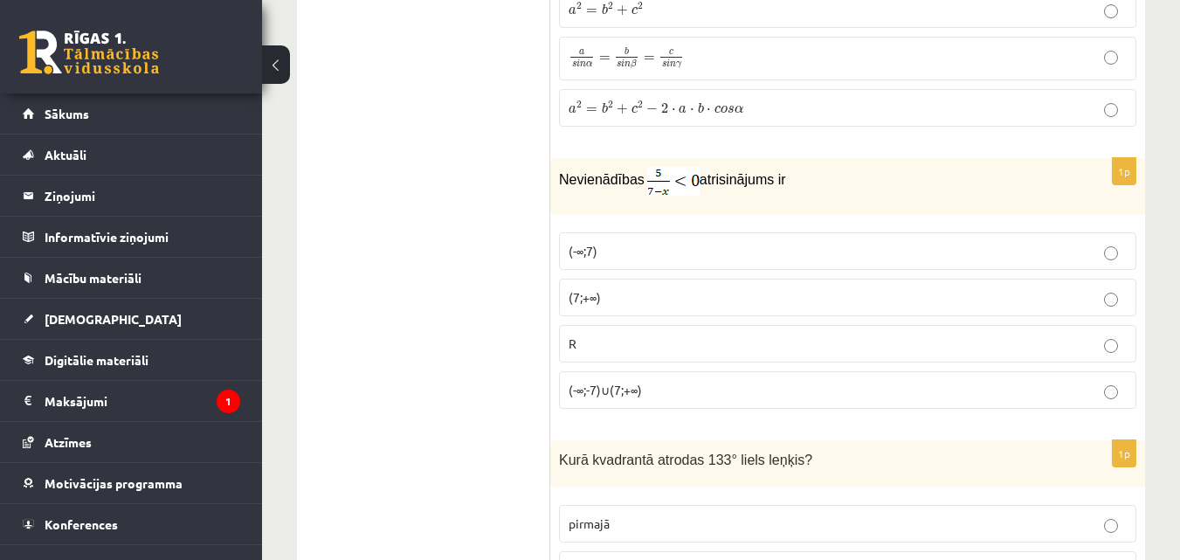
scroll to position [7723, 0]
click at [720, 382] on p "(-∞;-7)∪(7;+∞)" at bounding box center [847, 391] width 558 height 18
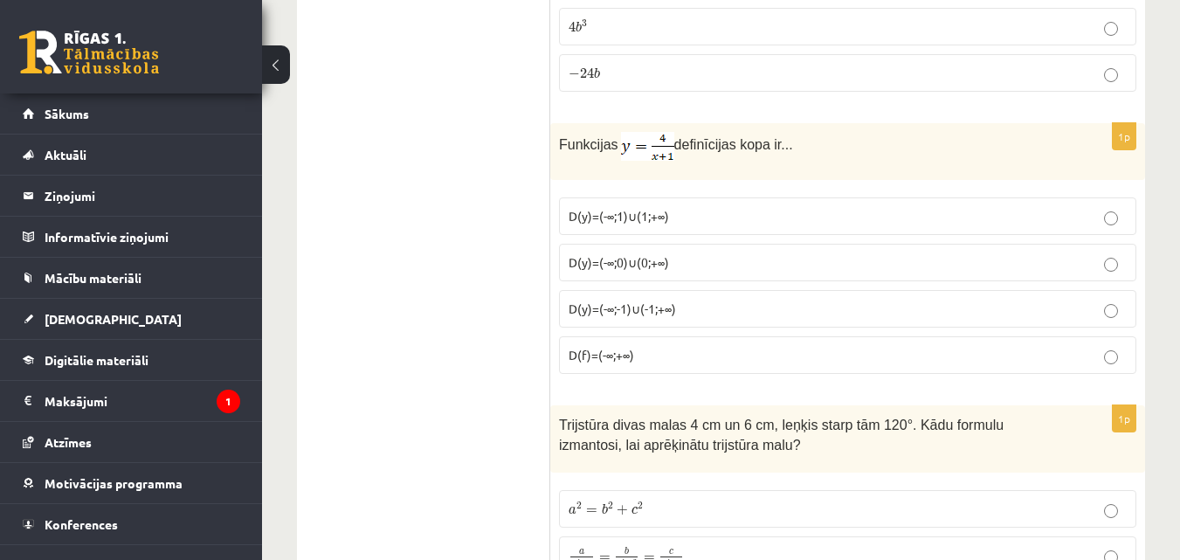
scroll to position [7199, 0]
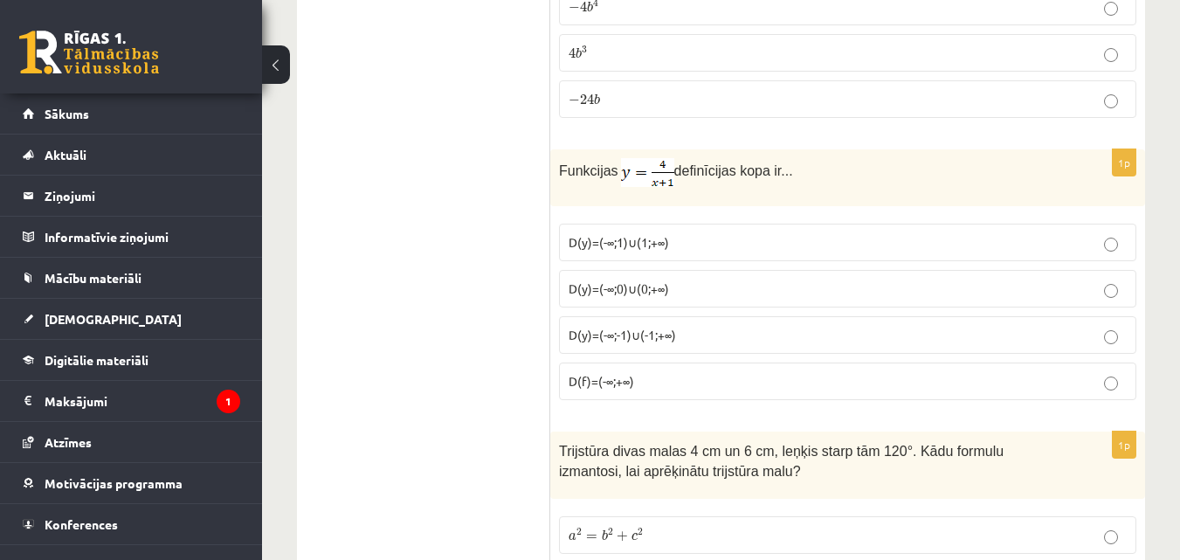
click at [622, 327] on span "D(y)=(-∞;-1)∪(-1;+∞)" at bounding box center [621, 335] width 107 height 16
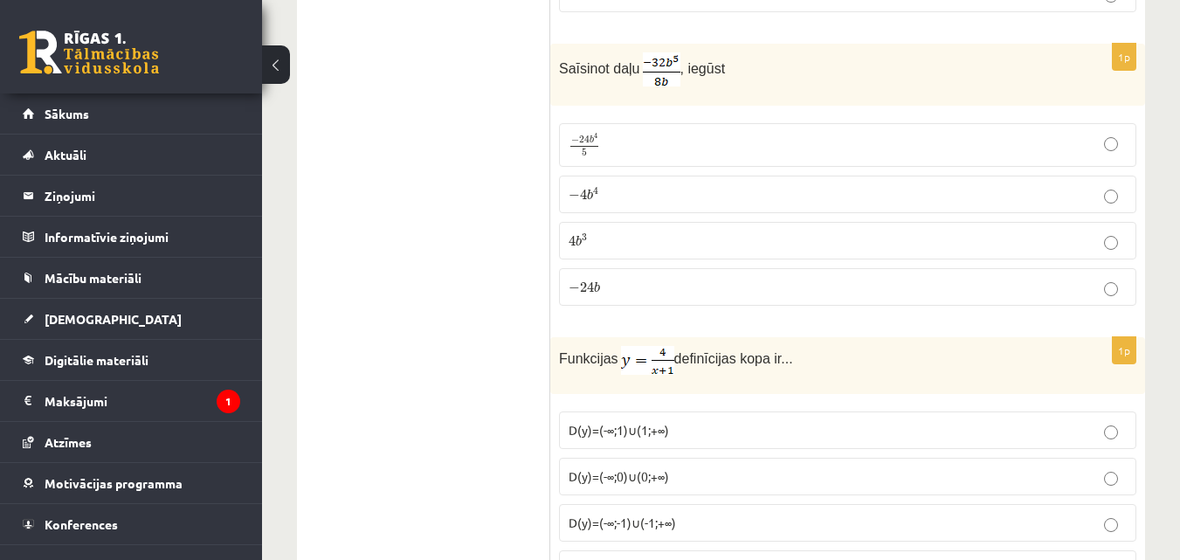
scroll to position [6937, 0]
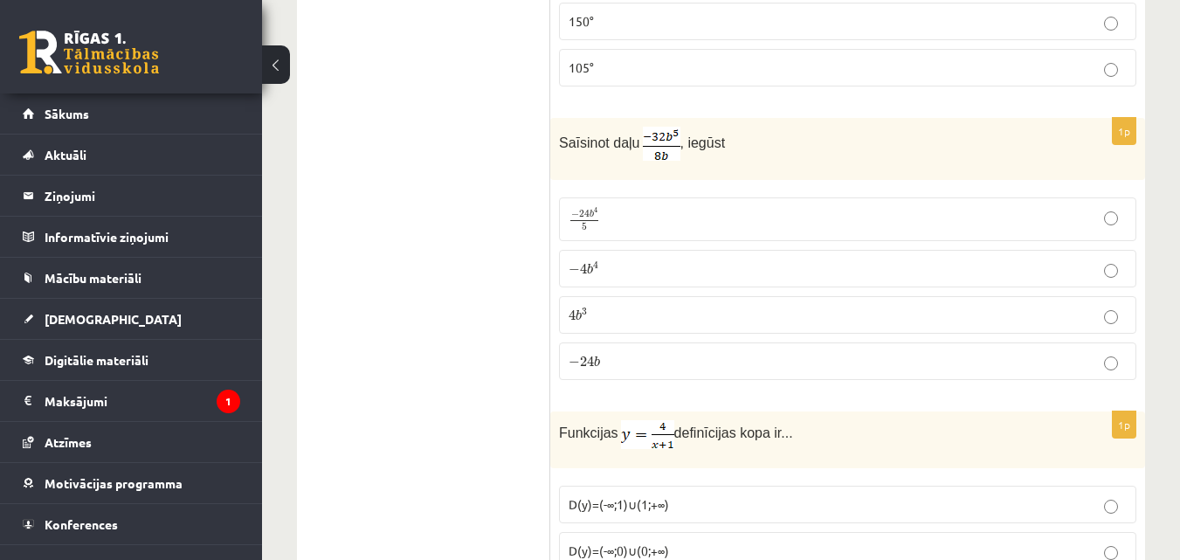
click at [596, 262] on span "4" at bounding box center [595, 266] width 5 height 8
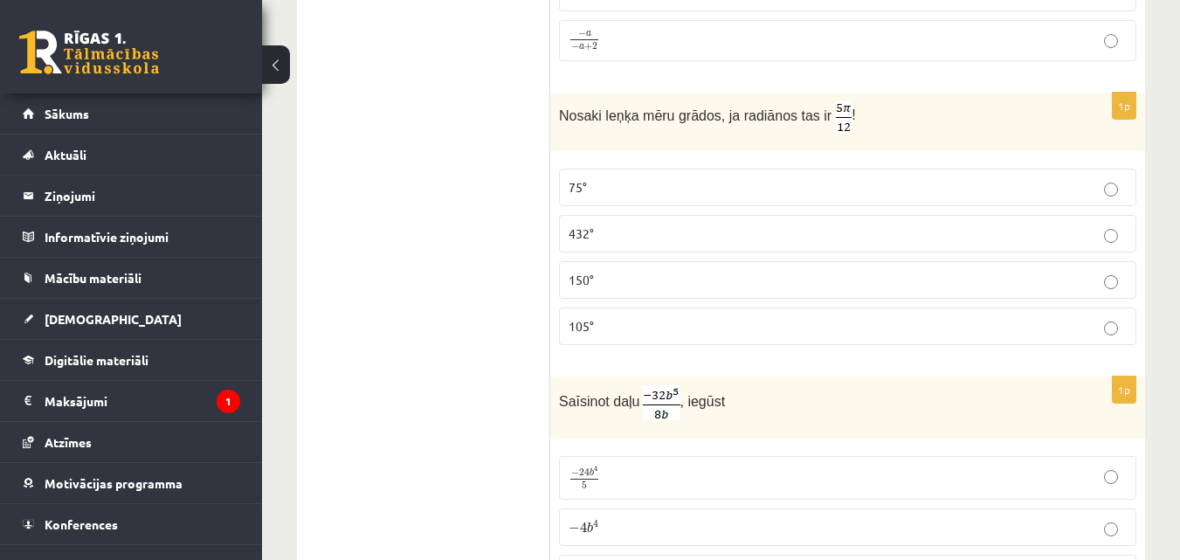
scroll to position [6675, 0]
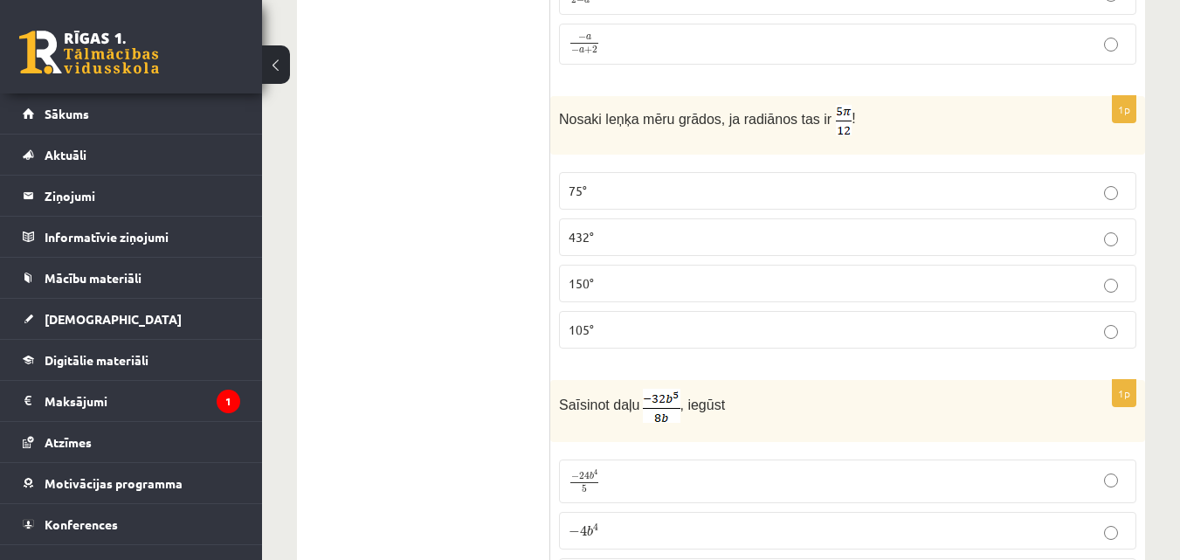
click at [766, 318] on label "105°" at bounding box center [847, 330] width 577 height 38
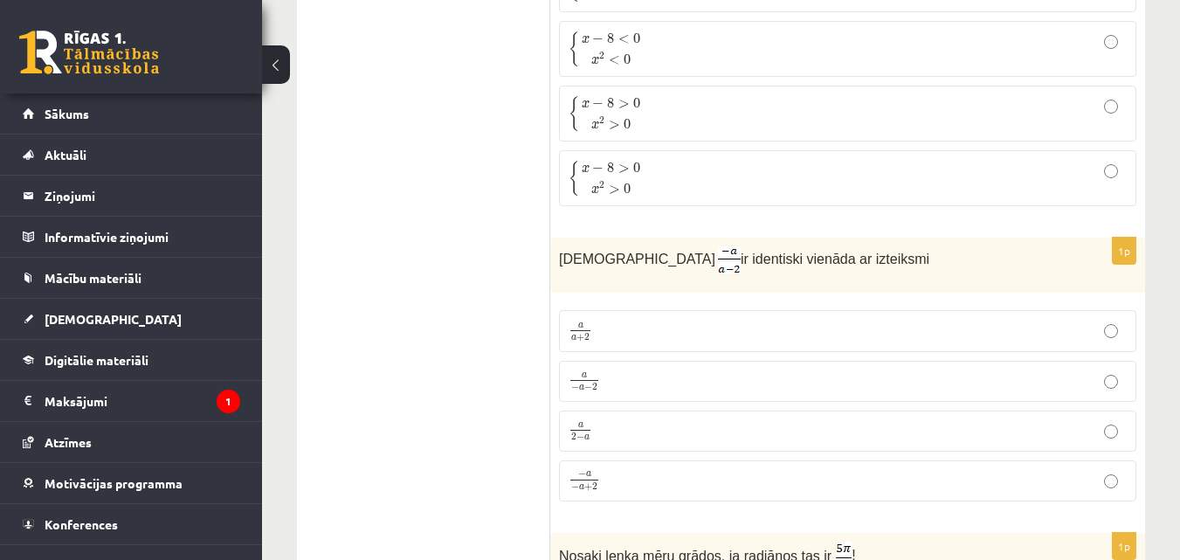
scroll to position [6326, 0]
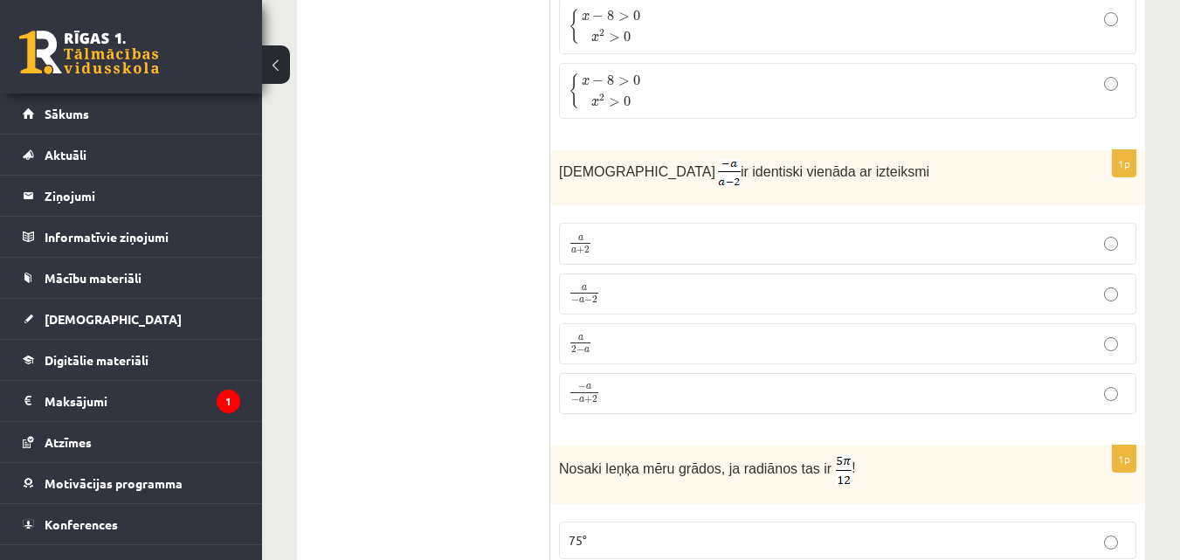
click at [582, 397] on span "a" at bounding box center [581, 399] width 5 height 5
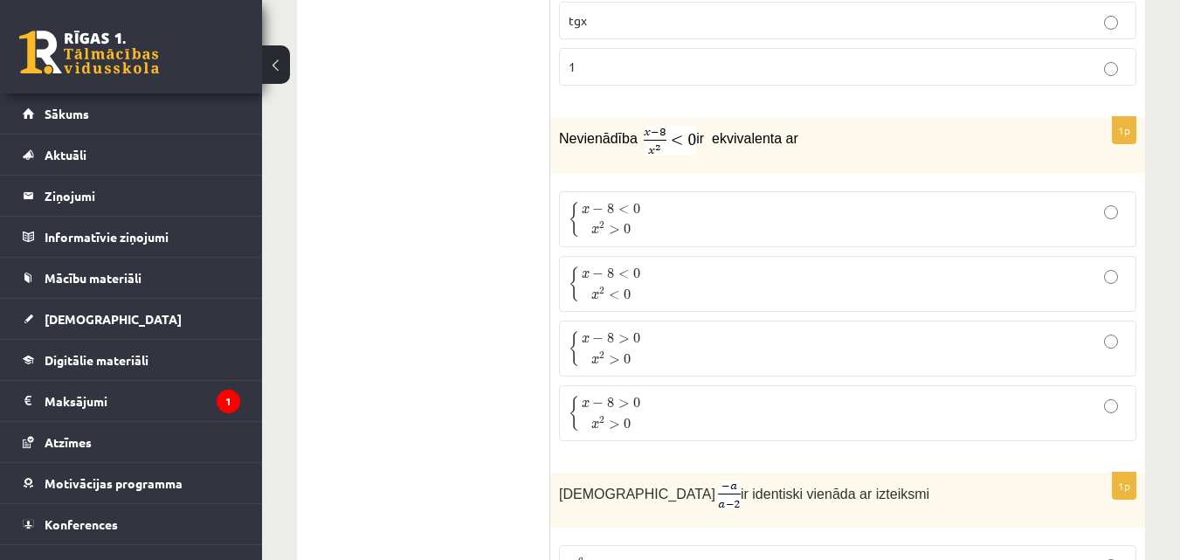
scroll to position [5976, 0]
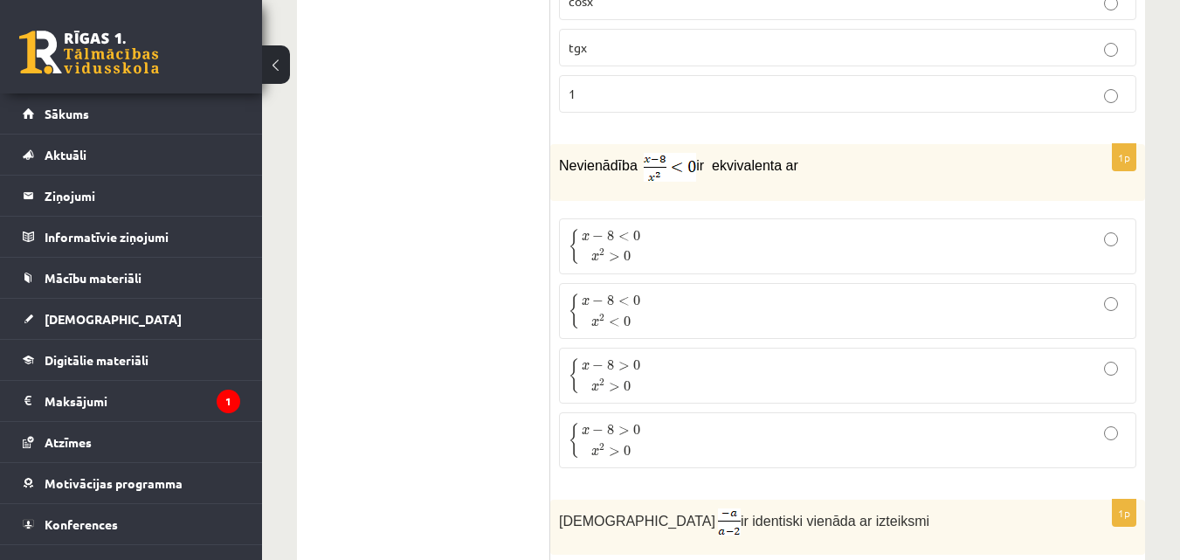
click at [1119, 292] on p "{ x − 8 < 0 x 2 < 0 { x − 8 < 0 x 2 < 0" at bounding box center [847, 310] width 558 height 37
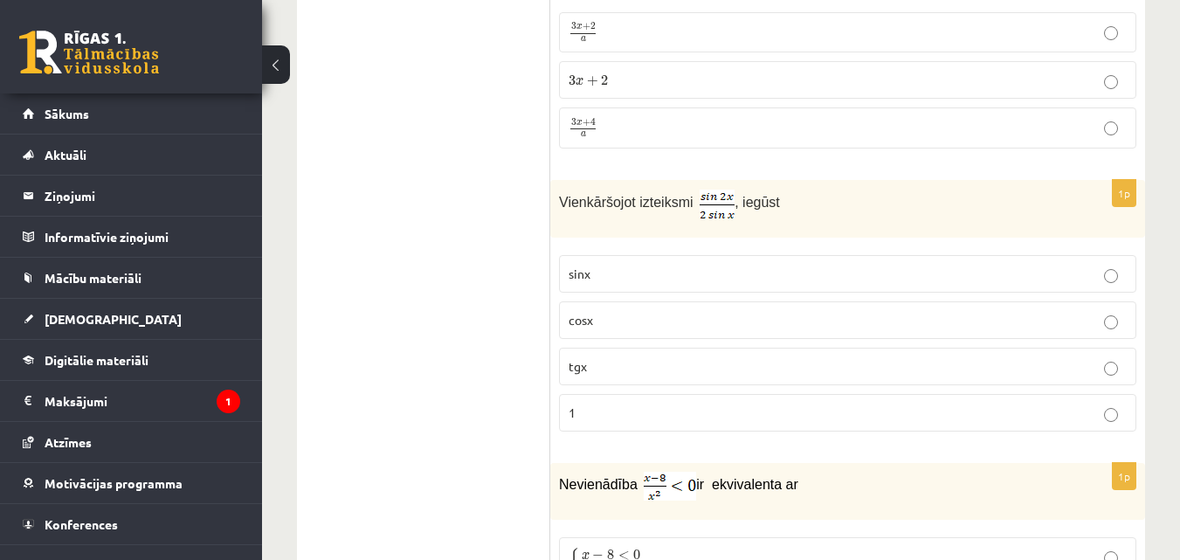
scroll to position [5627, 0]
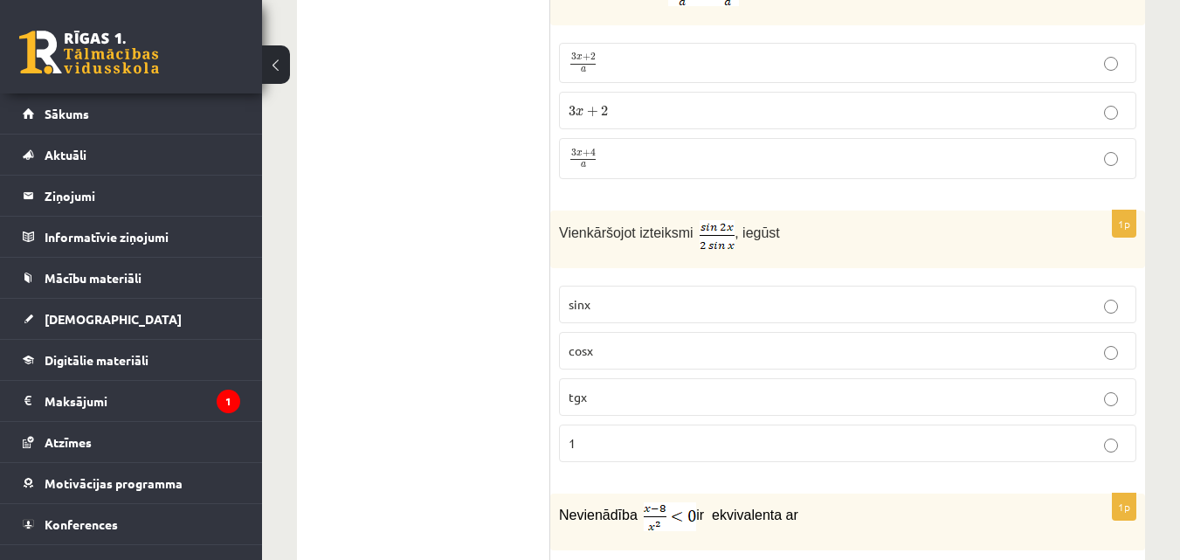
click at [753, 341] on p "cosx" at bounding box center [847, 350] width 558 height 18
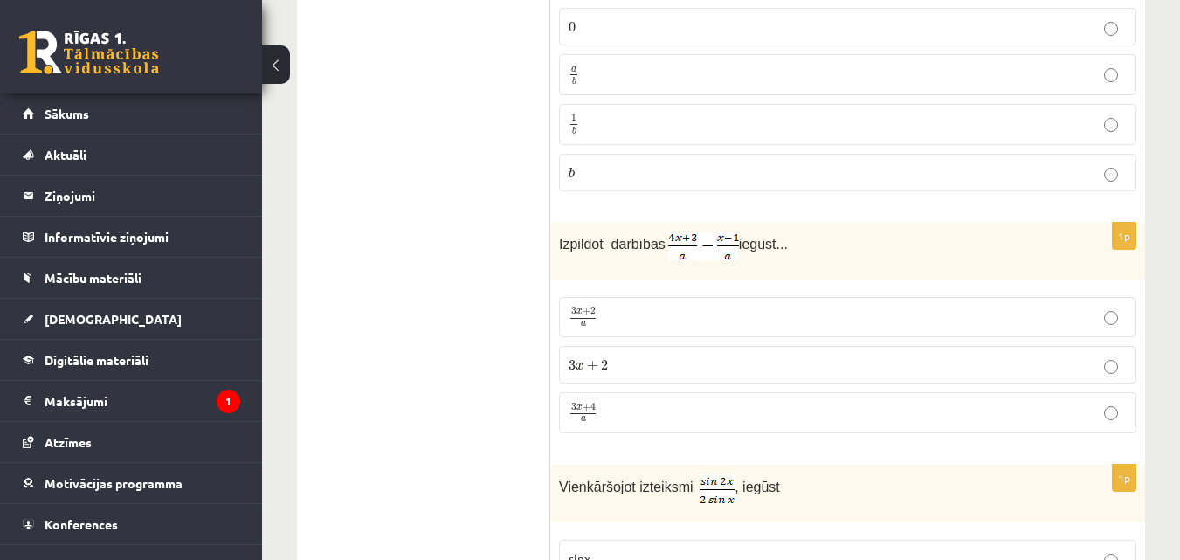
scroll to position [5365, 0]
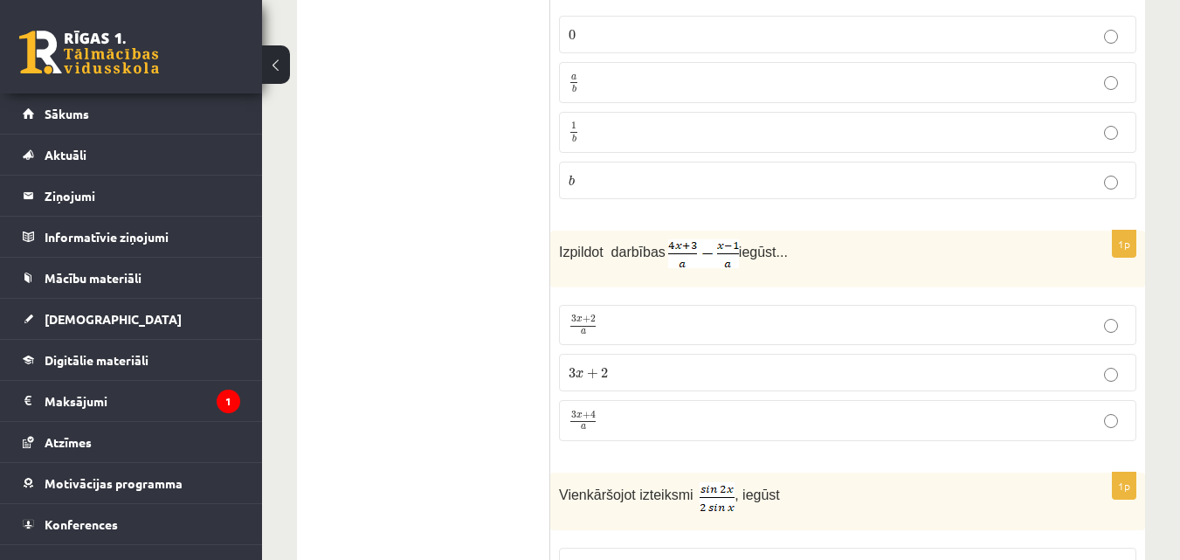
click at [862, 314] on p "3 x + 2 a 3 x + 2 a" at bounding box center [847, 324] width 558 height 21
click at [801, 410] on label "3 x + 4 a 3 x + 4 a" at bounding box center [847, 420] width 577 height 41
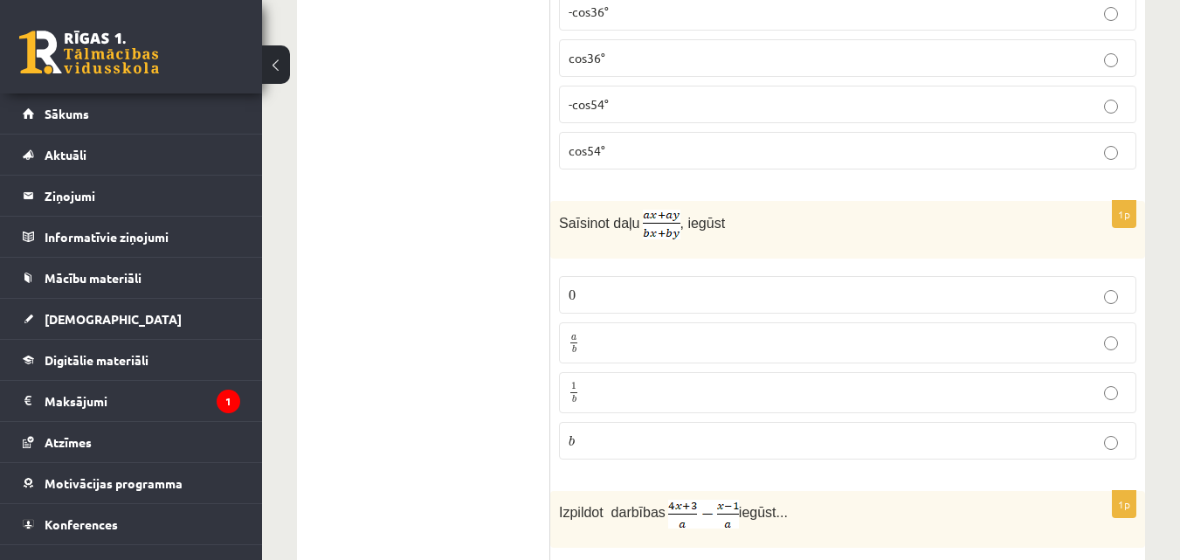
scroll to position [5103, 0]
click at [650, 334] on p "a b a b" at bounding box center [847, 345] width 558 height 22
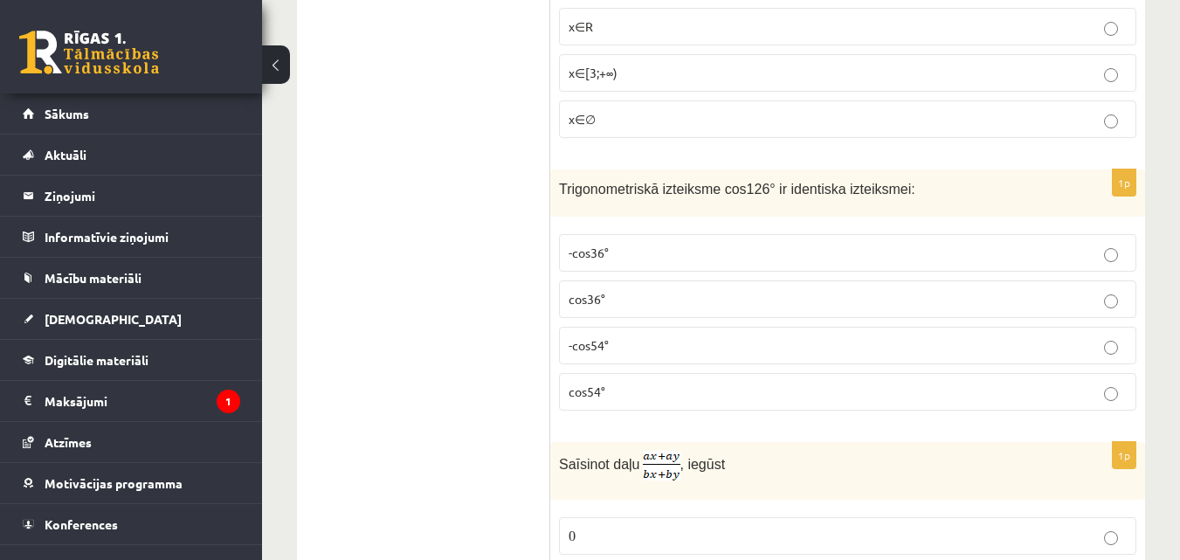
scroll to position [4841, 0]
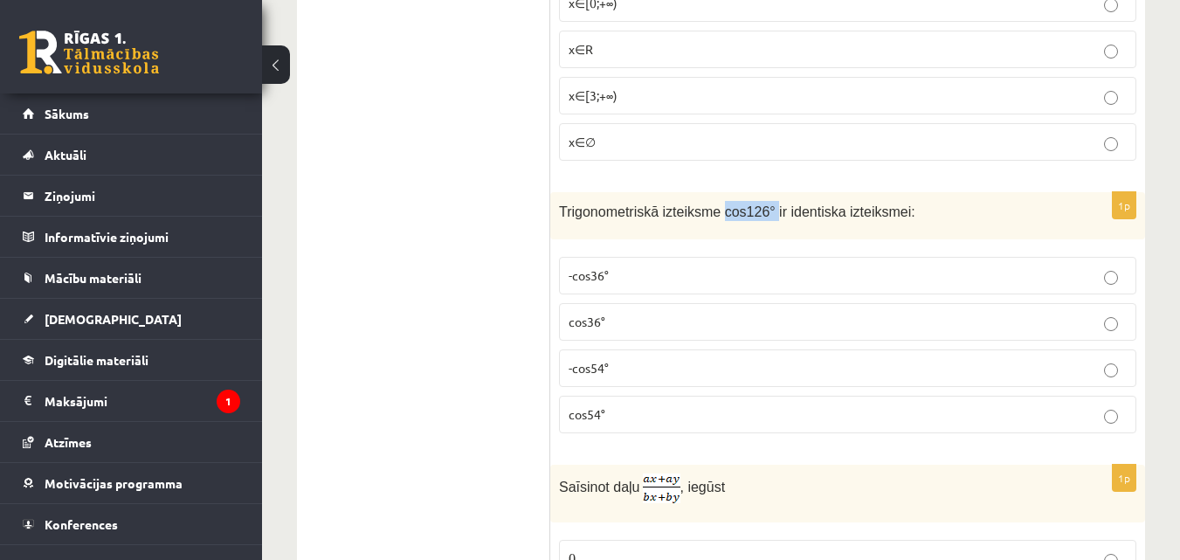
drag, startPoint x: 709, startPoint y: 187, endPoint x: 759, endPoint y: 184, distance: 49.8
click at [759, 204] on span "Trigonometriskā izteiksme cos126° ir identiska izteiksmei:" at bounding box center [737, 211] width 356 height 15
copy span "cos126°"
click at [571, 267] on span "-cos36°" at bounding box center [588, 275] width 40 height 16
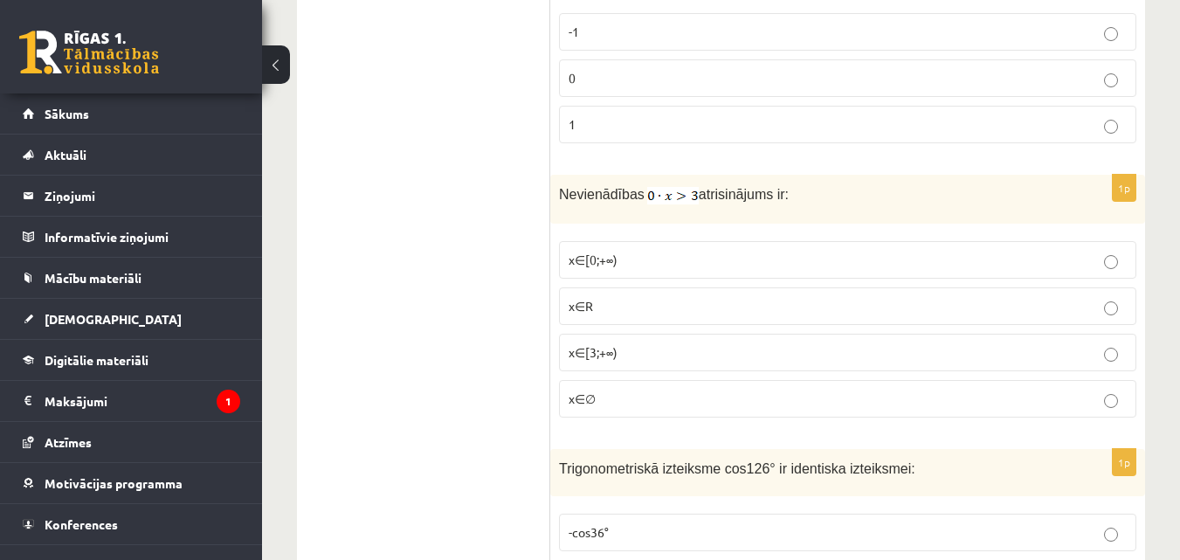
scroll to position [4579, 0]
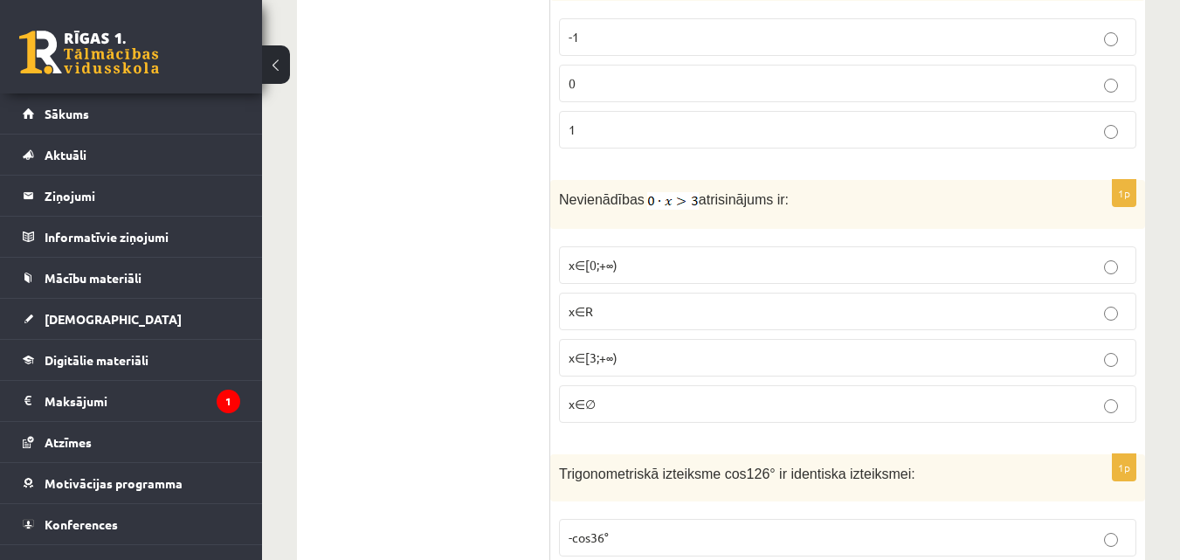
click at [596, 395] on p "x∈∅" at bounding box center [847, 404] width 558 height 18
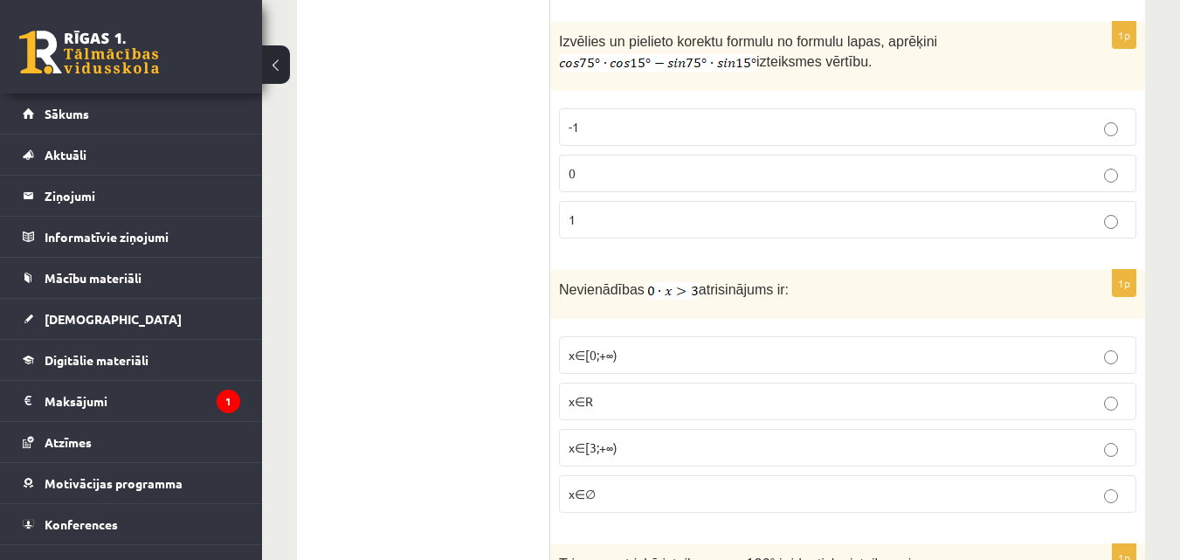
scroll to position [4405, 0]
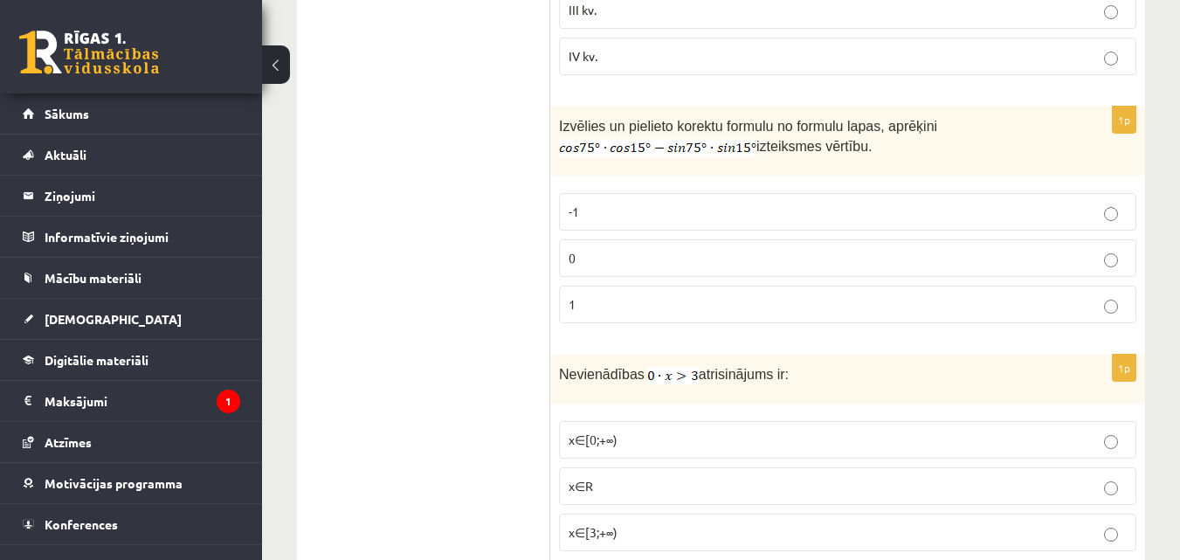
click at [923, 249] on p "0" at bounding box center [847, 258] width 558 height 18
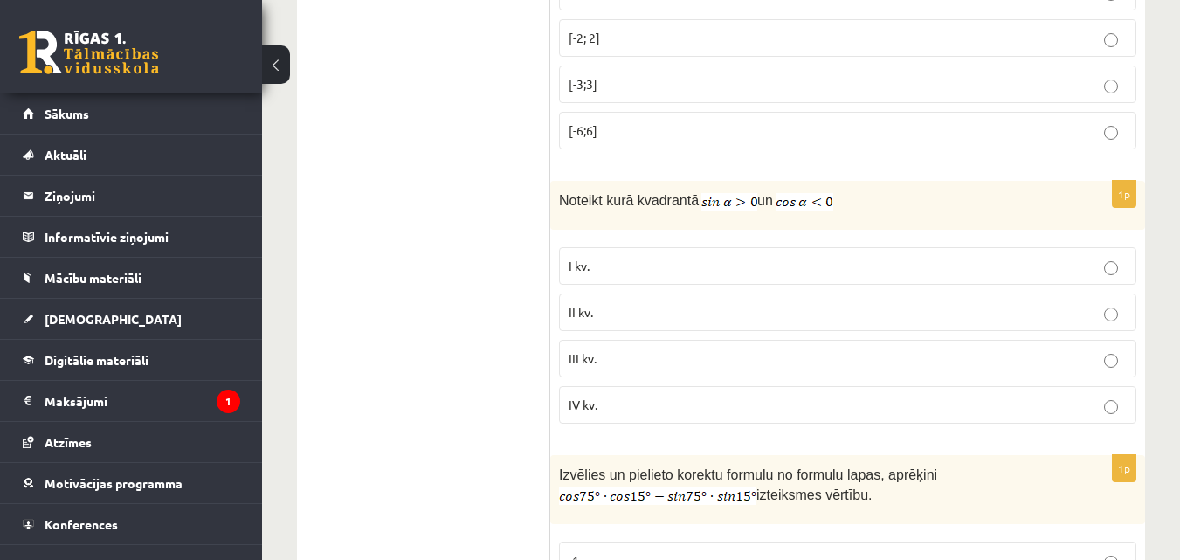
scroll to position [4056, 0]
click at [709, 304] on p "II kv." at bounding box center [847, 313] width 558 height 18
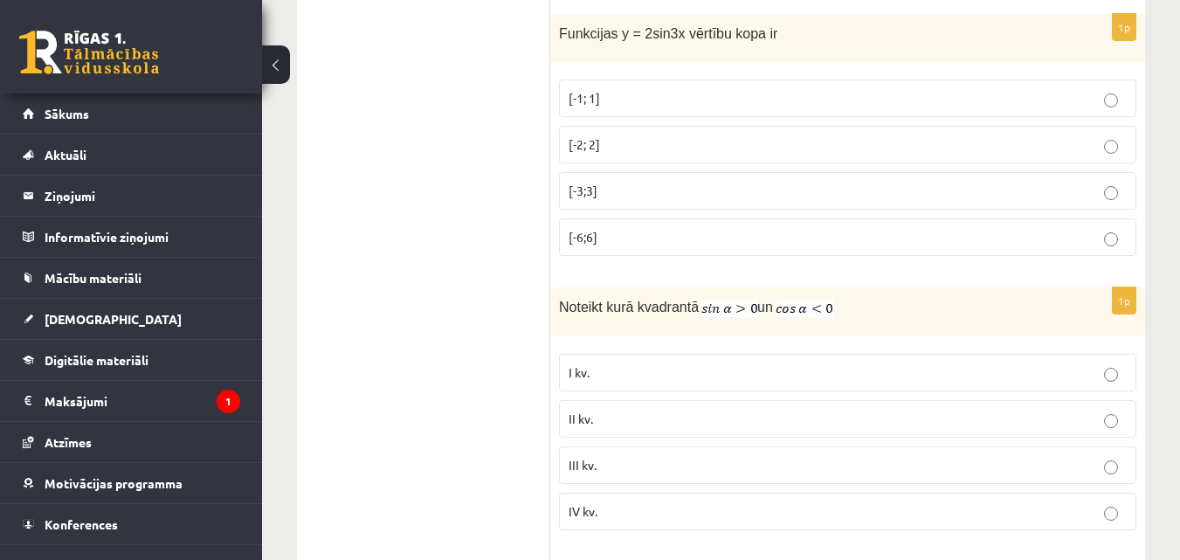
scroll to position [3794, 0]
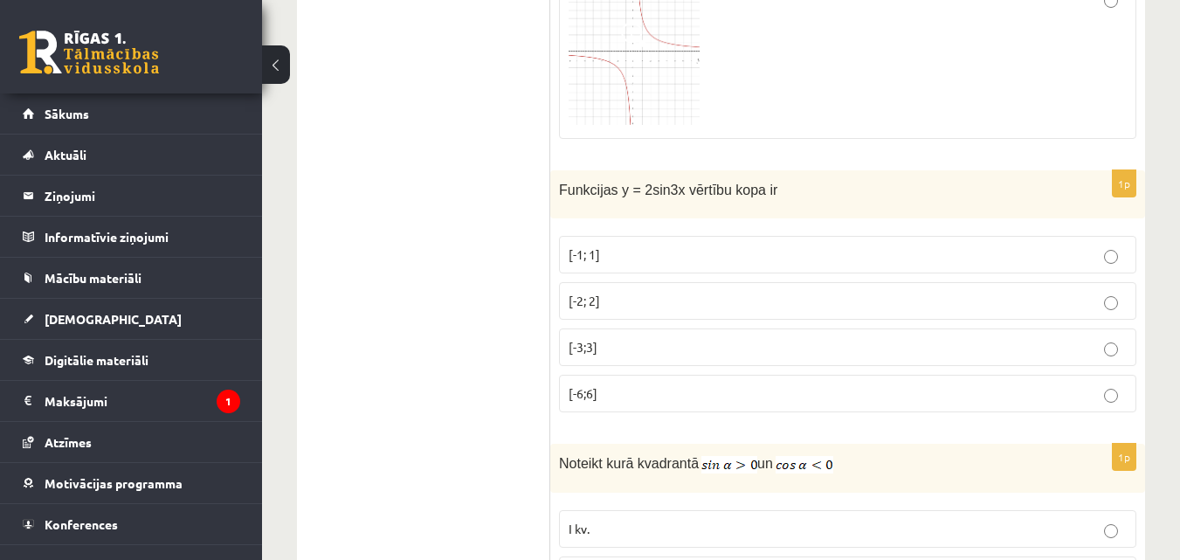
click at [600, 338] on p "[-3;3]" at bounding box center [847, 347] width 558 height 18
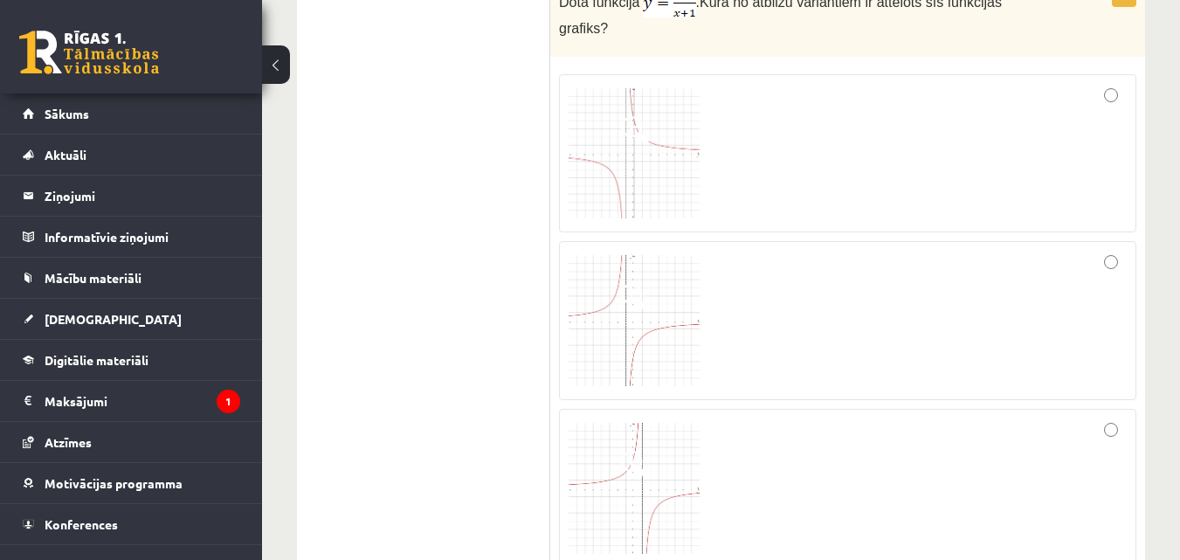
scroll to position [3182, 0]
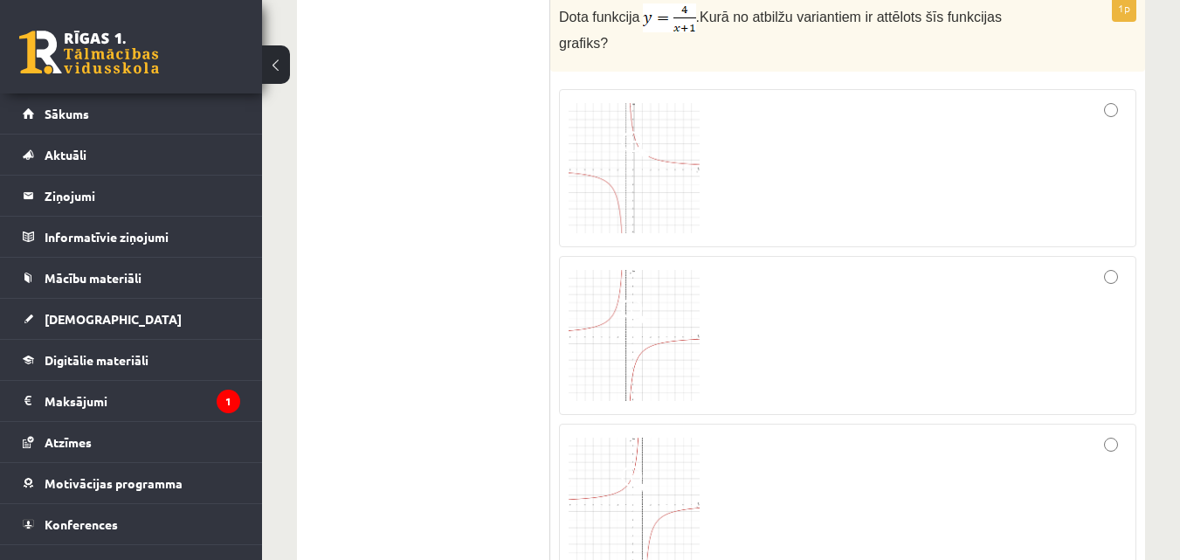
click at [640, 157] on img at bounding box center [633, 168] width 131 height 131
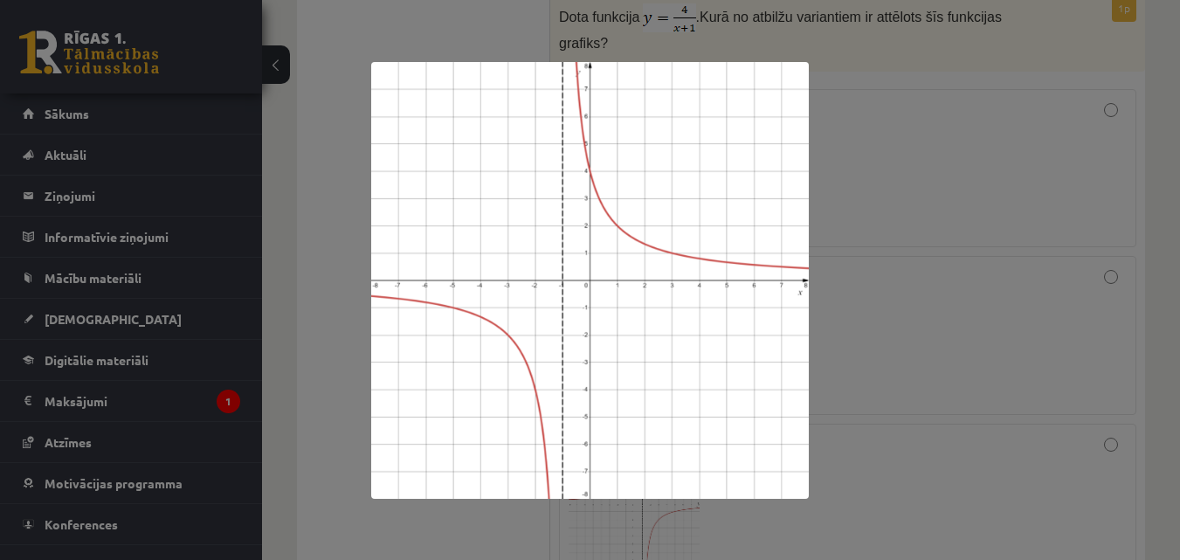
click at [1051, 210] on div at bounding box center [590, 280] width 1180 height 560
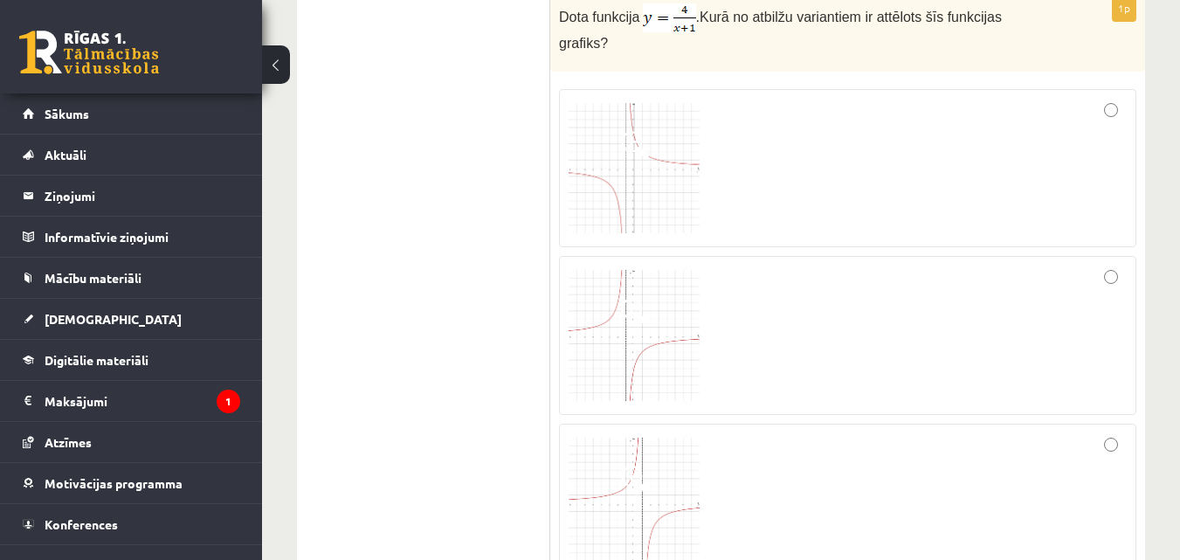
click at [1098, 99] on div at bounding box center [847, 169] width 558 height 140
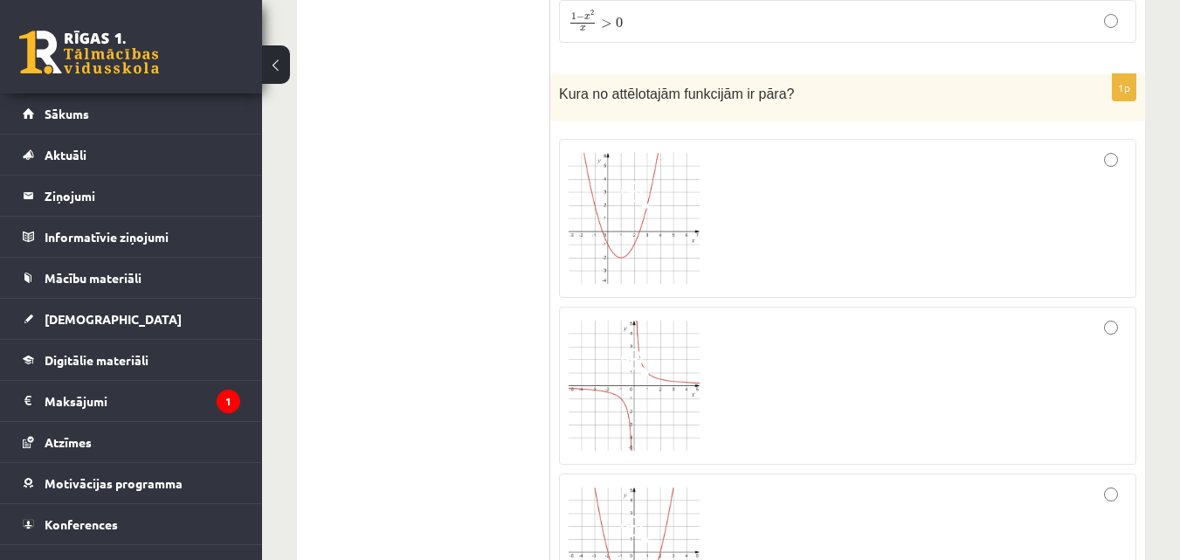
scroll to position [2484, 0]
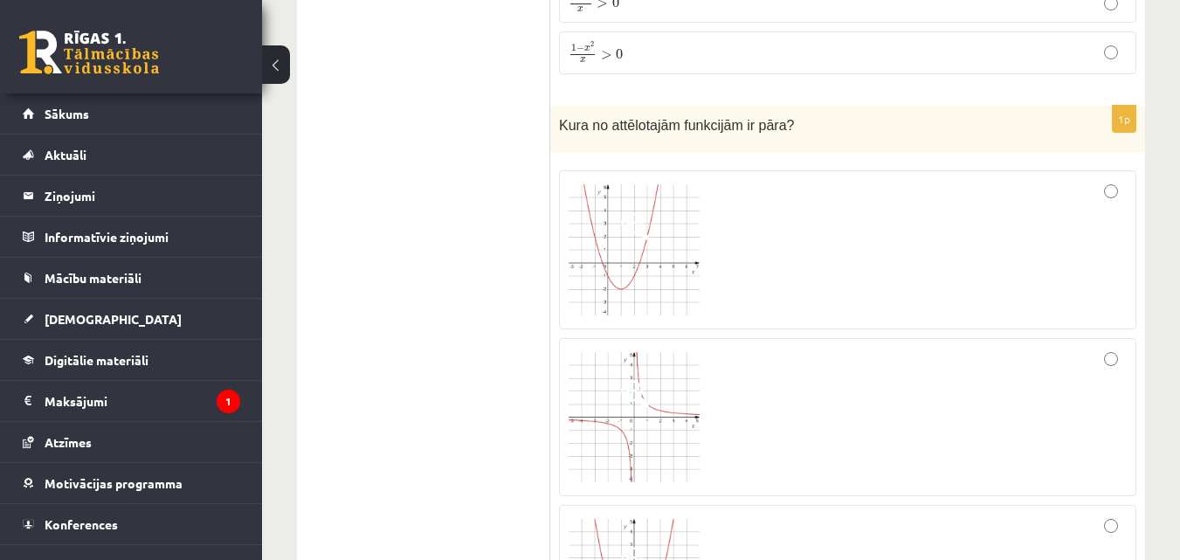
click at [1097, 192] on div at bounding box center [847, 250] width 558 height 140
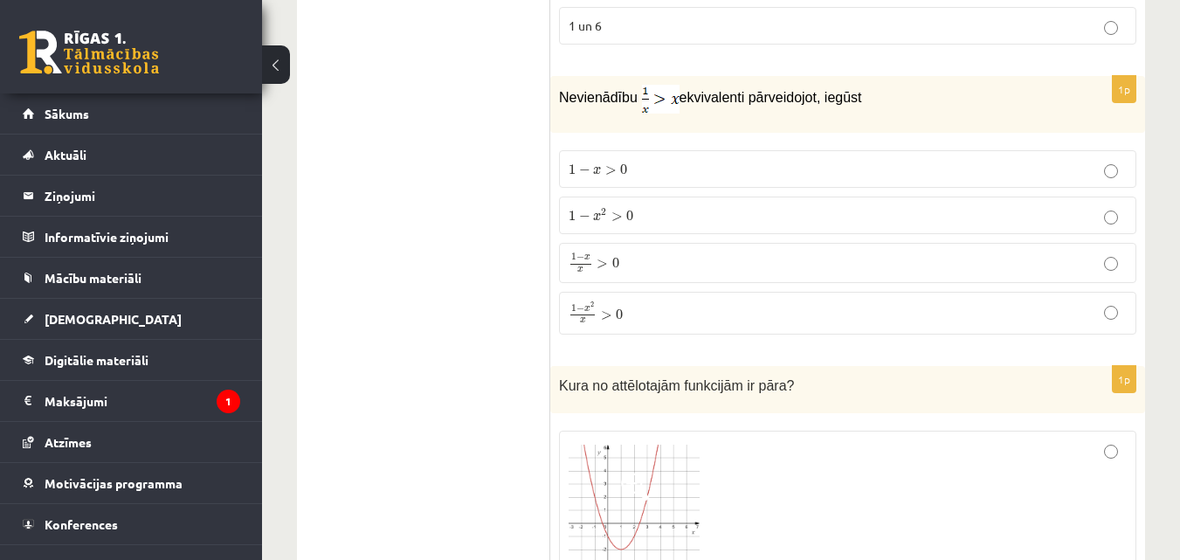
scroll to position [2222, 0]
click at [620, 220] on span ">" at bounding box center [616, 218] width 11 height 9
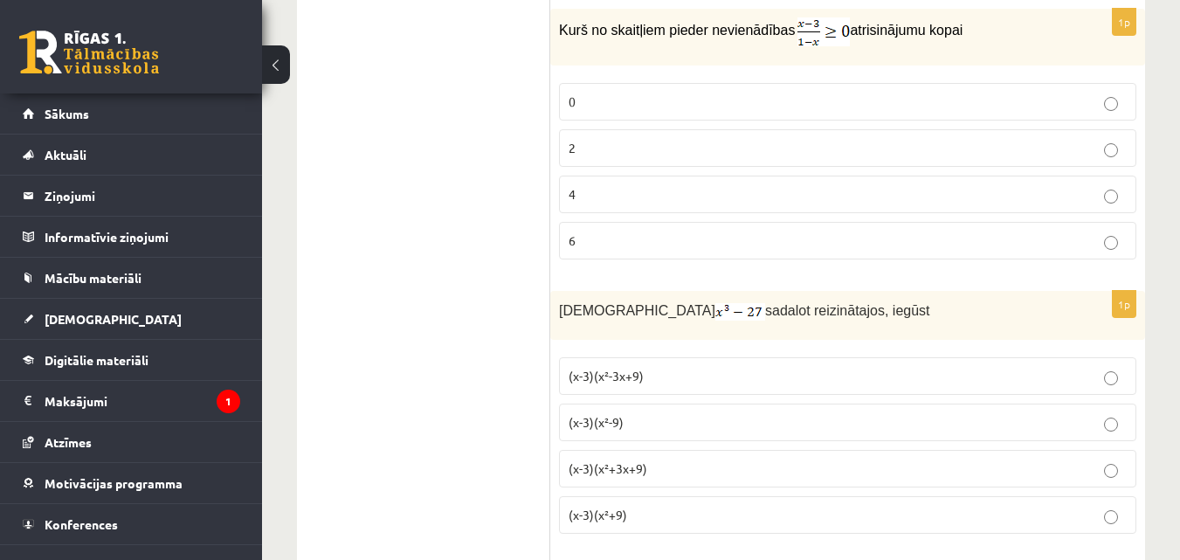
scroll to position [1262, 0]
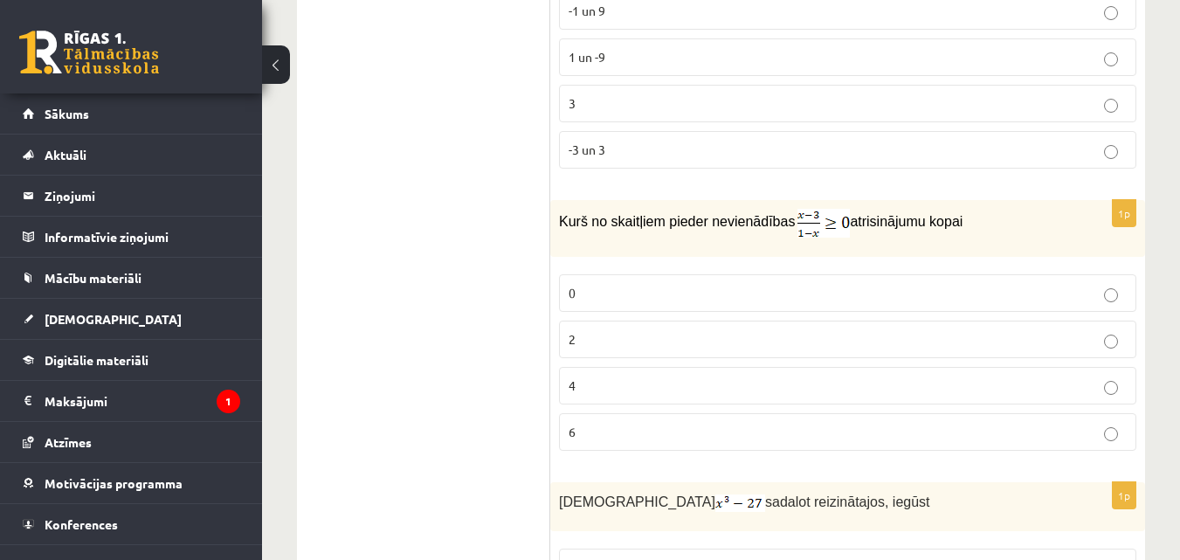
click at [929, 387] on p "4" at bounding box center [847, 385] width 558 height 18
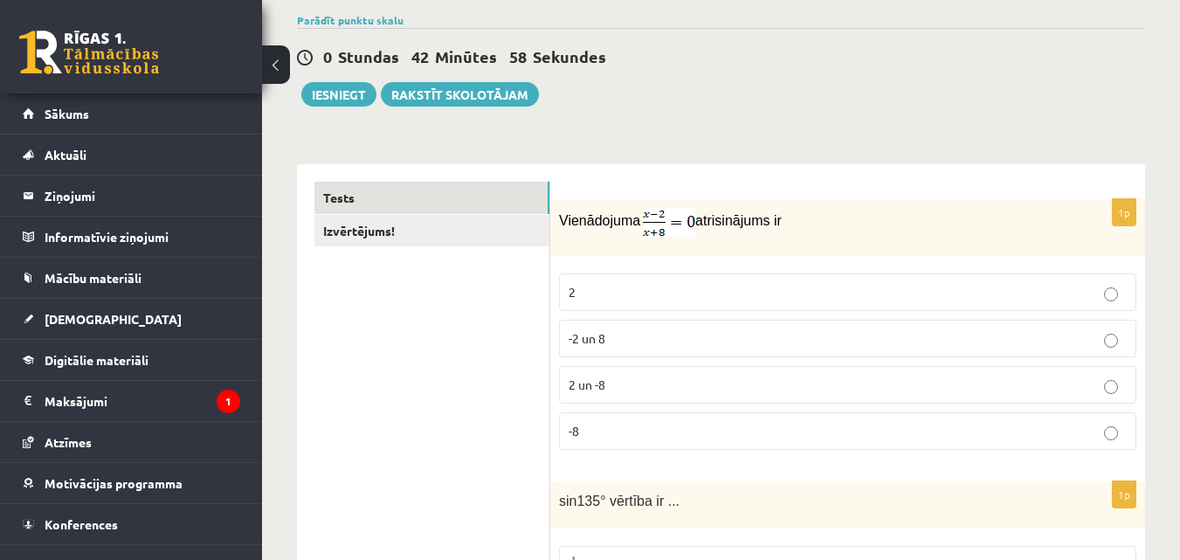
scroll to position [127, 0]
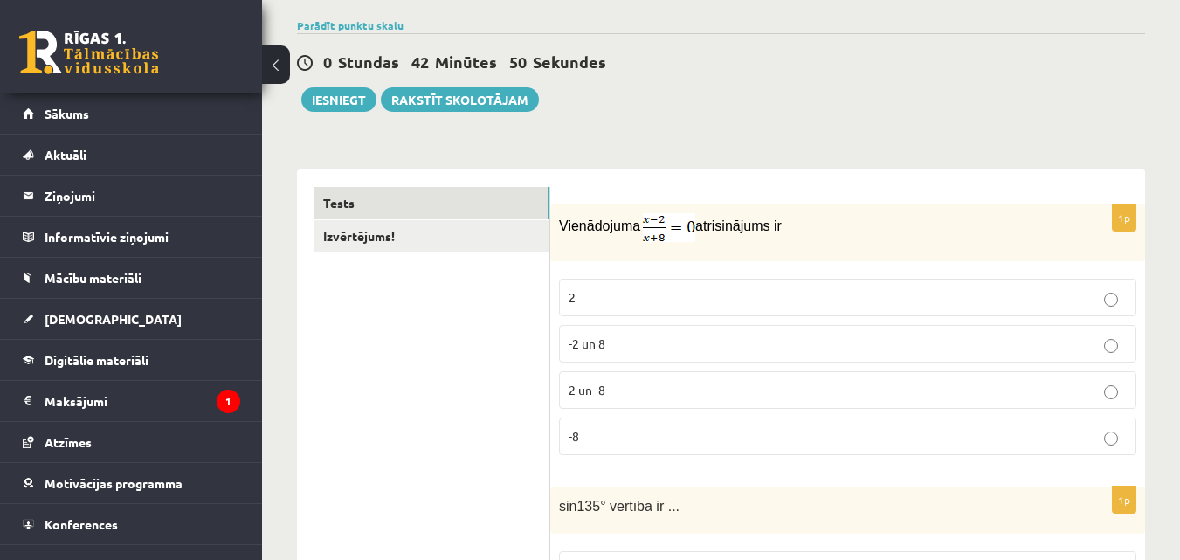
click at [960, 303] on p "2" at bounding box center [847, 297] width 558 height 18
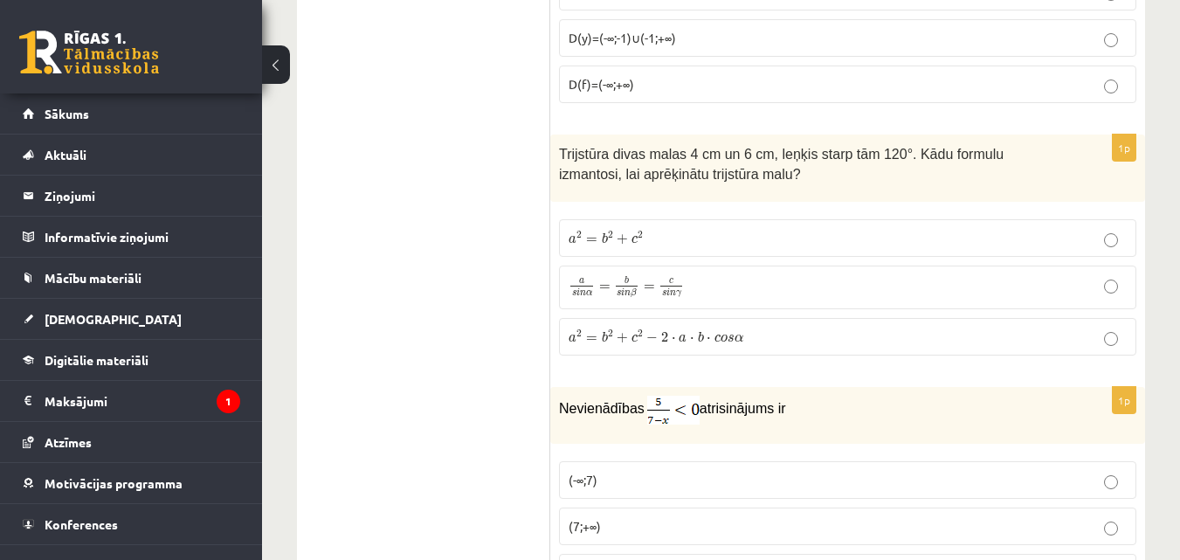
scroll to position [7596, 0]
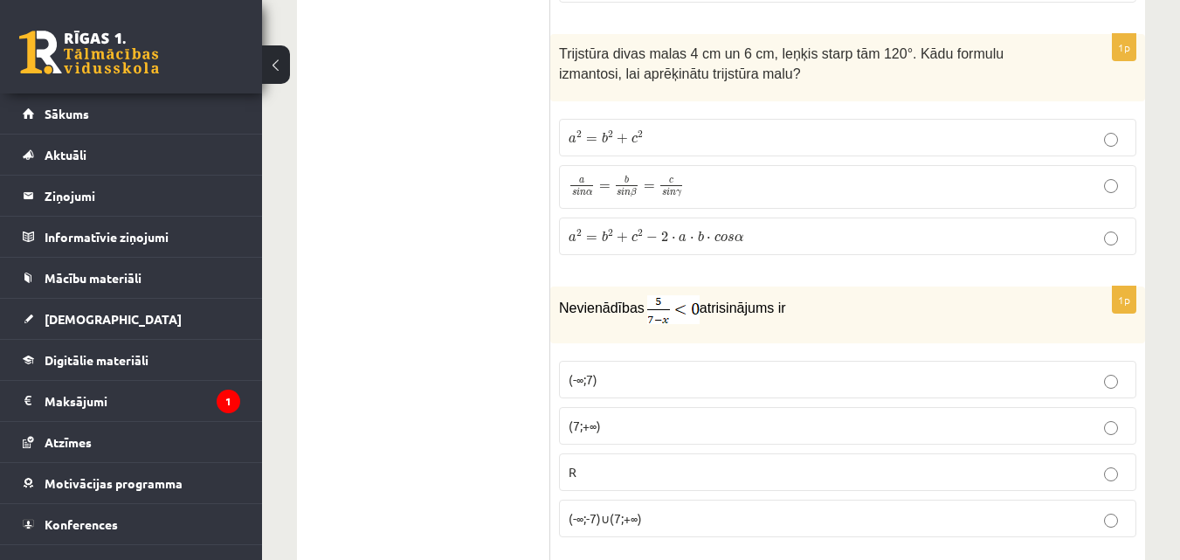
click at [981, 182] on label "a s i n α = b s i n β = c s i n γ a s i n α = b s i n β = c s i n γ" at bounding box center [847, 187] width 577 height 44
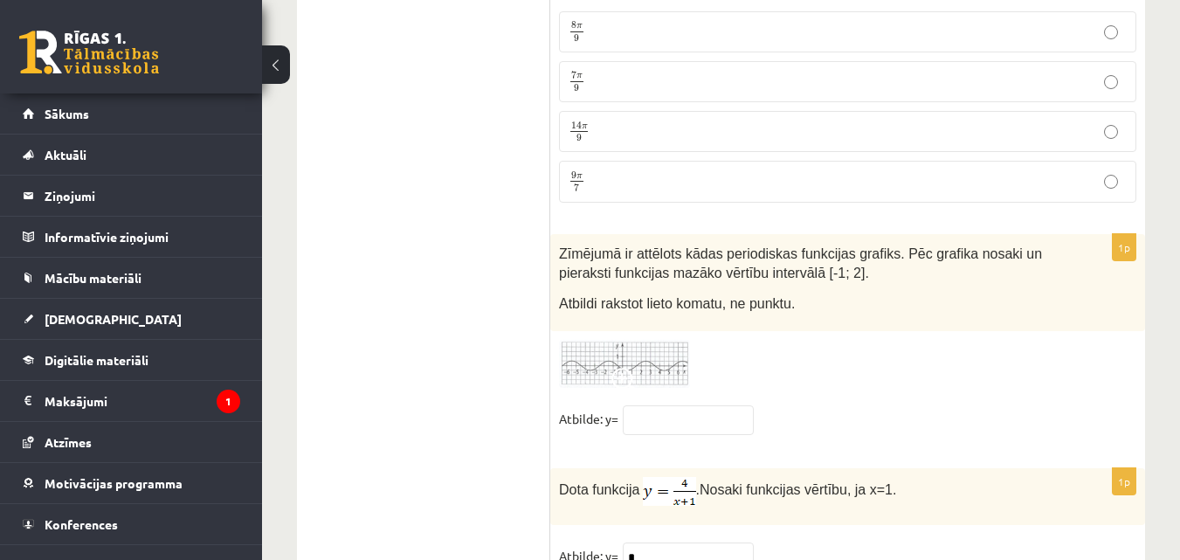
scroll to position [8644, 0]
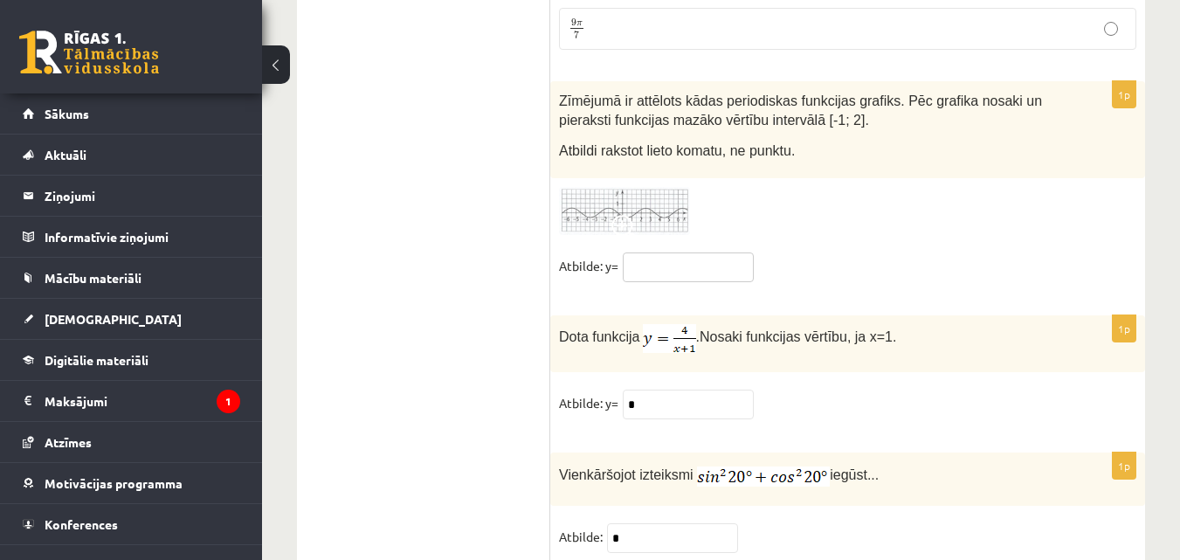
click at [657, 252] on input "text" at bounding box center [688, 267] width 131 height 30
type input "*"
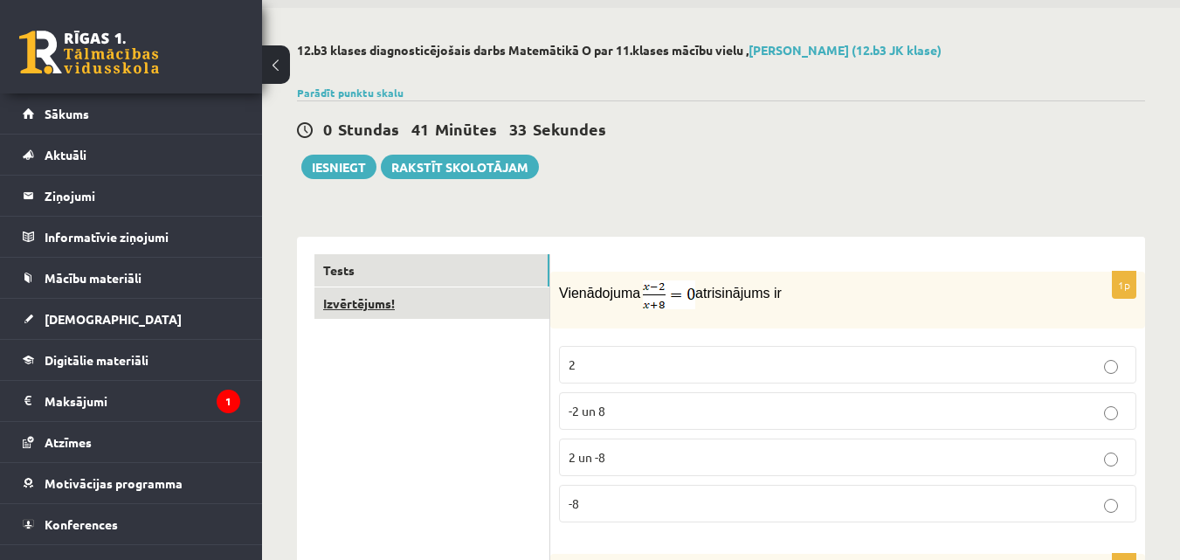
scroll to position [87, 0]
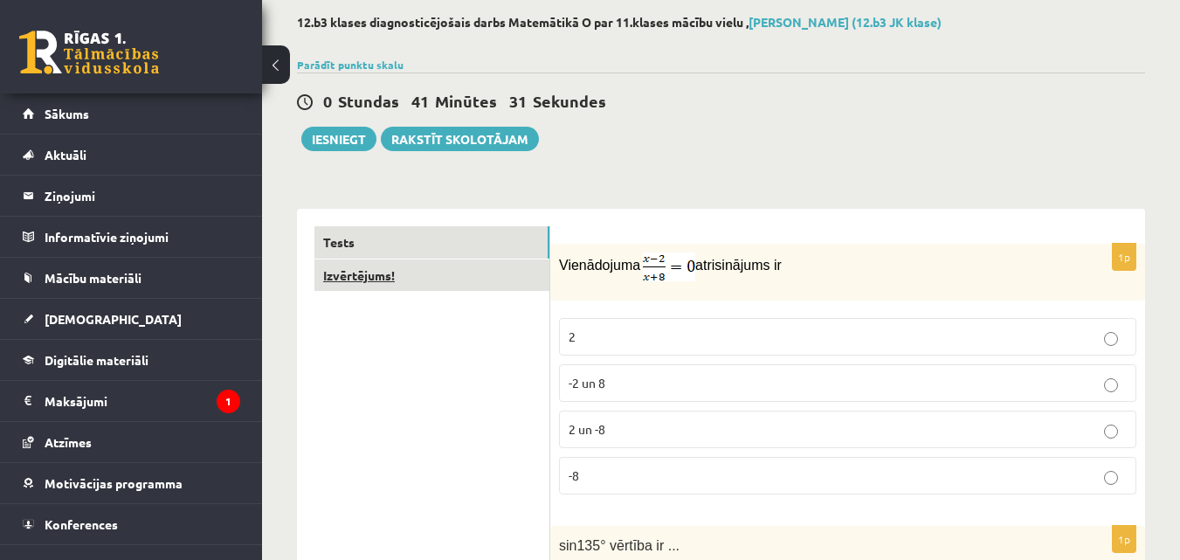
type input "*****"
click at [365, 277] on link "Izvērtējums!" at bounding box center [431, 275] width 235 height 32
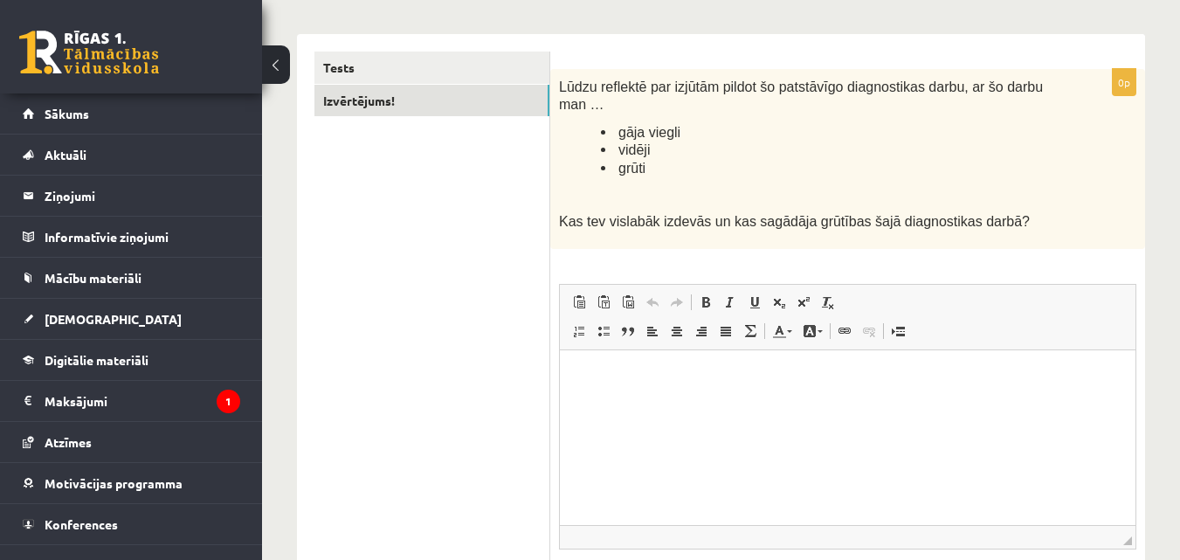
scroll to position [175, 0]
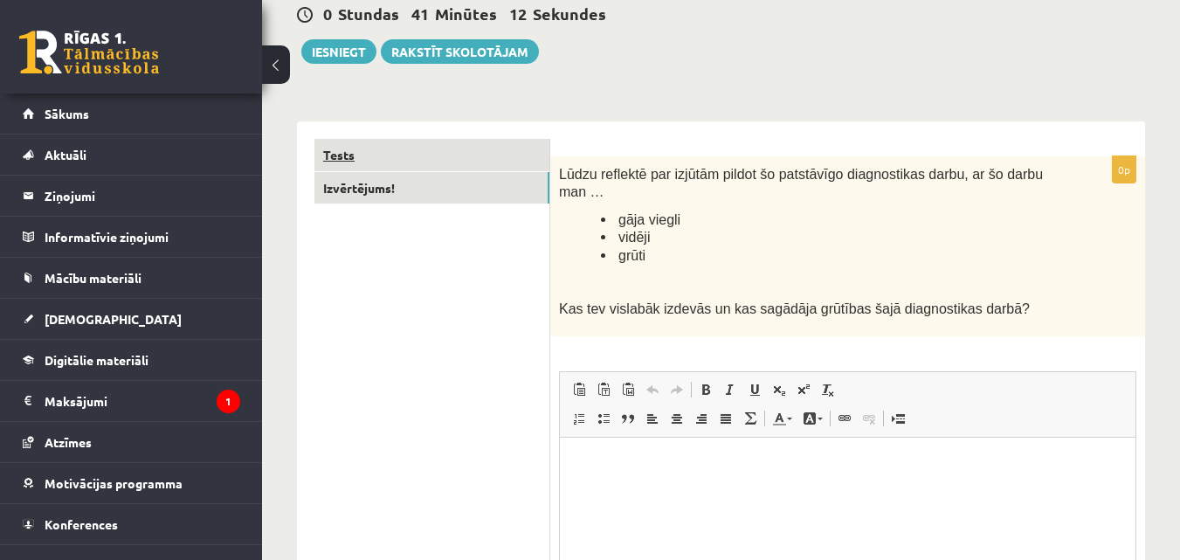
click at [381, 158] on link "Tests" at bounding box center [431, 155] width 235 height 32
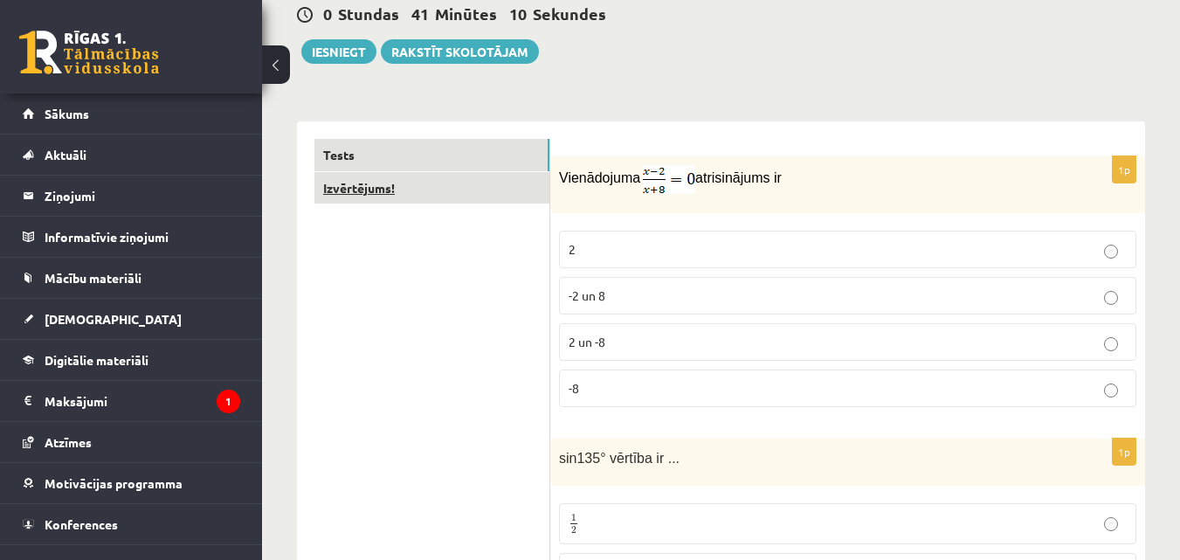
click at [390, 191] on link "Izvērtējums!" at bounding box center [431, 188] width 235 height 32
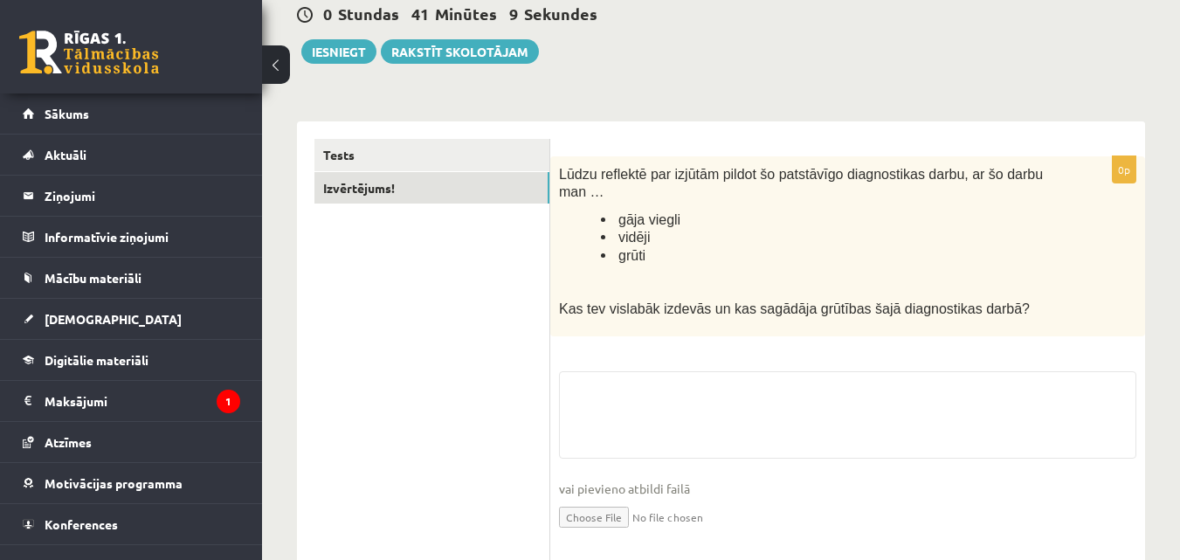
click at [612, 228] on li "vidēji" at bounding box center [825, 237] width 448 height 18
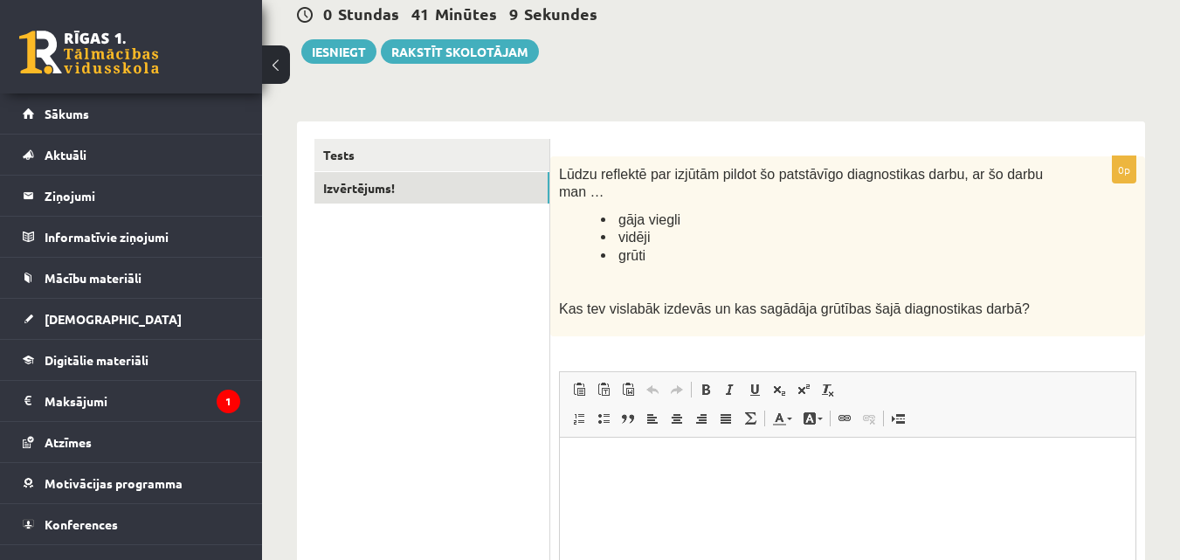
scroll to position [0, 0]
click at [615, 228] on li "vidēji" at bounding box center [825, 237] width 448 height 18
click at [620, 248] on span "grūti" at bounding box center [631, 255] width 27 height 15
click at [624, 212] on span "gāja viegli" at bounding box center [649, 219] width 62 height 15
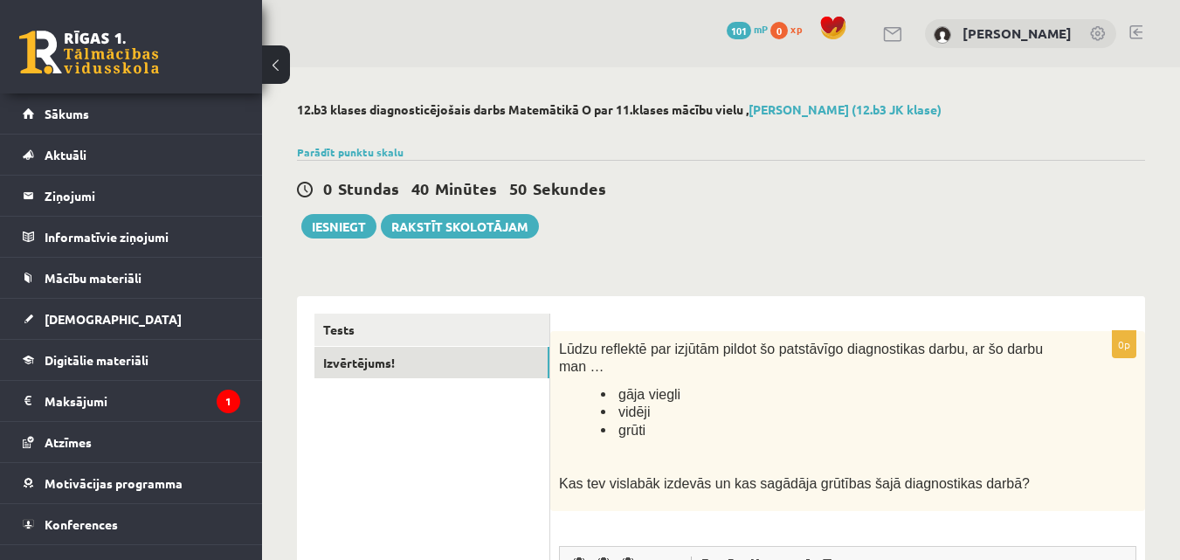
click at [506, 33] on div "0 Dāvanas 101 mP 0 xp Rita Stepanova" at bounding box center [721, 33] width 918 height 67
